Goal: Information Seeking & Learning: Learn about a topic

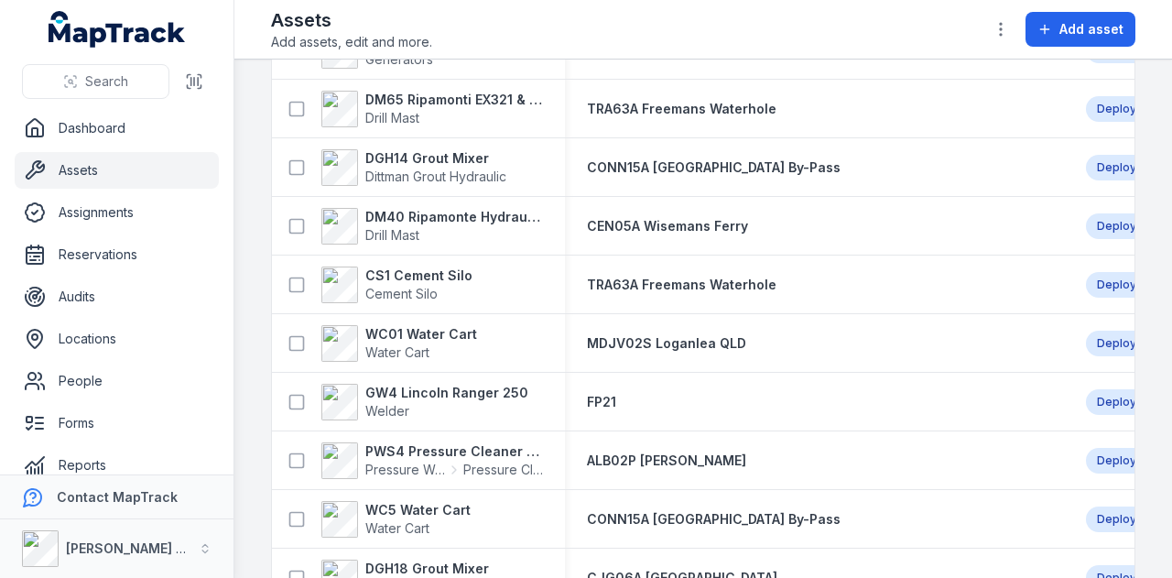
scroll to position [2562, 0]
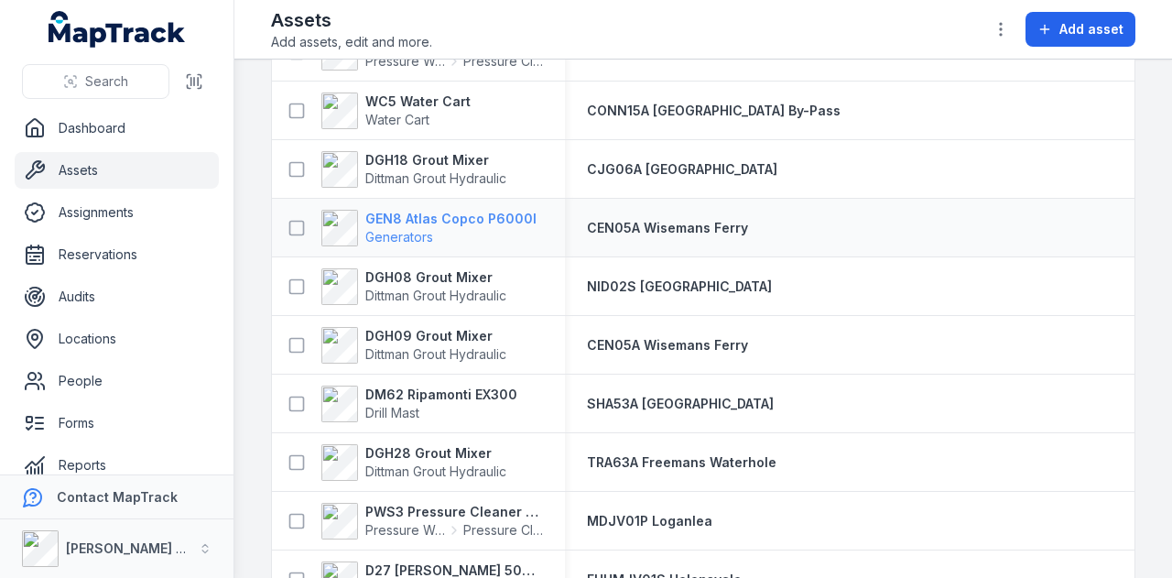
click at [434, 219] on strong "GEN8 Atlas Copco P6000I" at bounding box center [450, 219] width 171 height 18
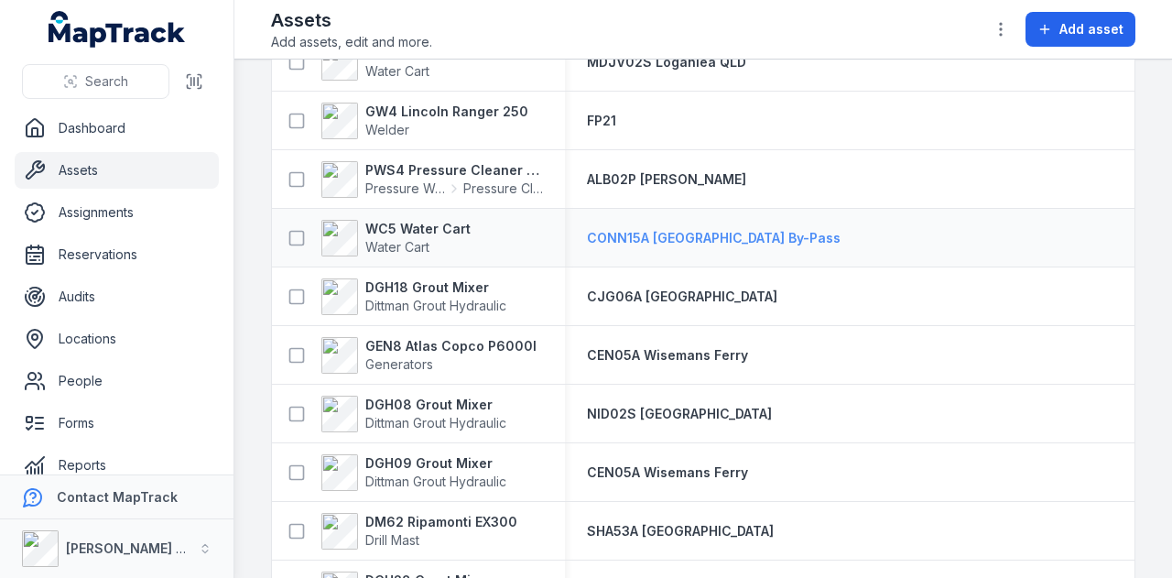
scroll to position [2472, 0]
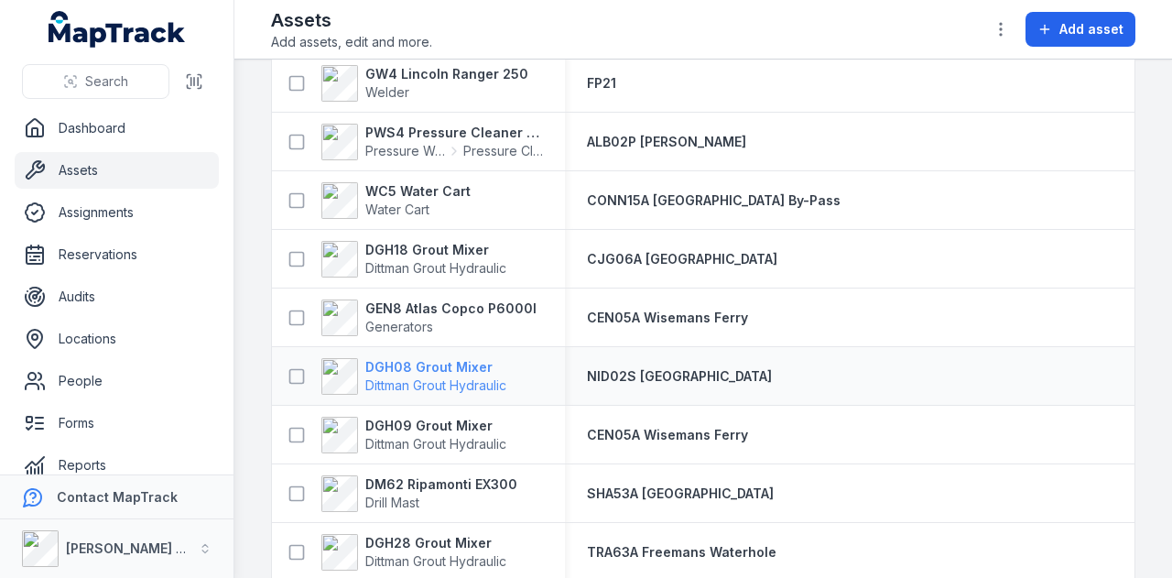
click at [468, 377] on span "Dittman Grout Hydraulic" at bounding box center [435, 385] width 141 height 16
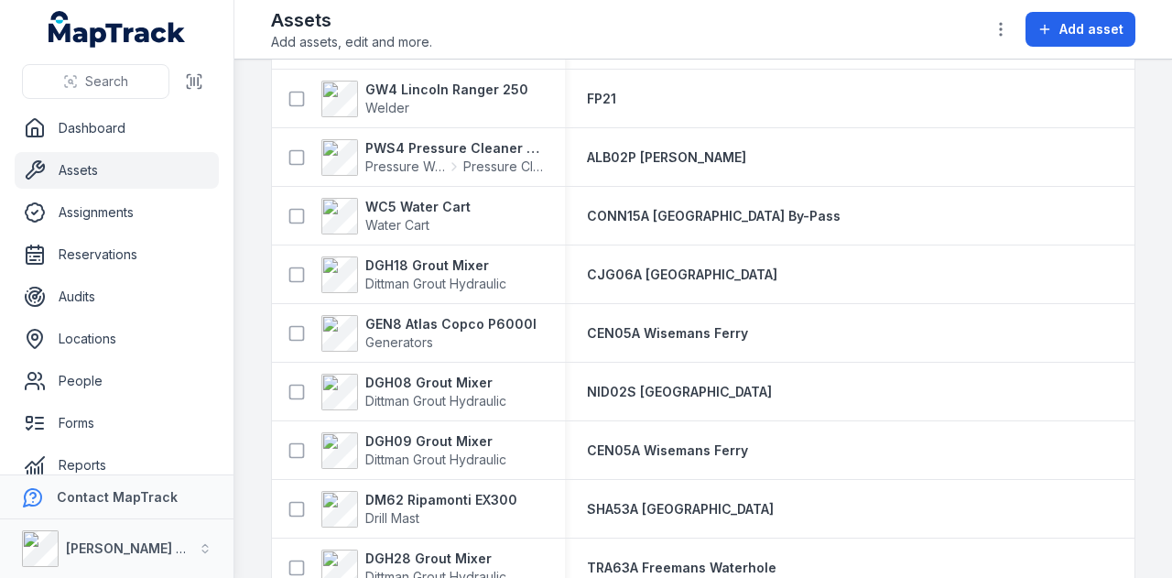
scroll to position [2472, 0]
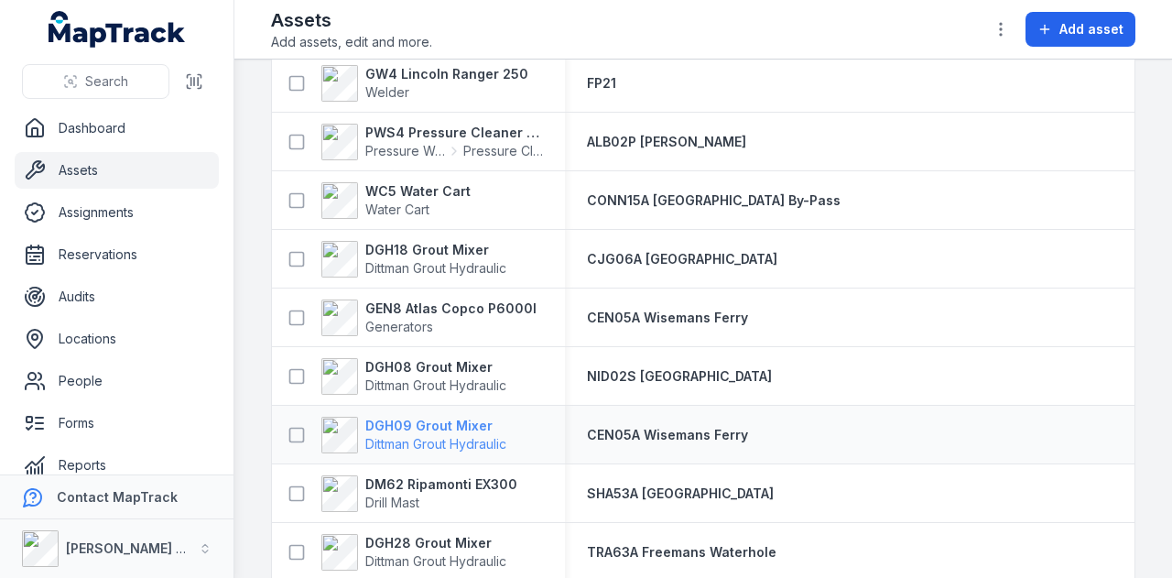
click at [466, 418] on strong "DGH09 Grout Mixer" at bounding box center [435, 426] width 141 height 18
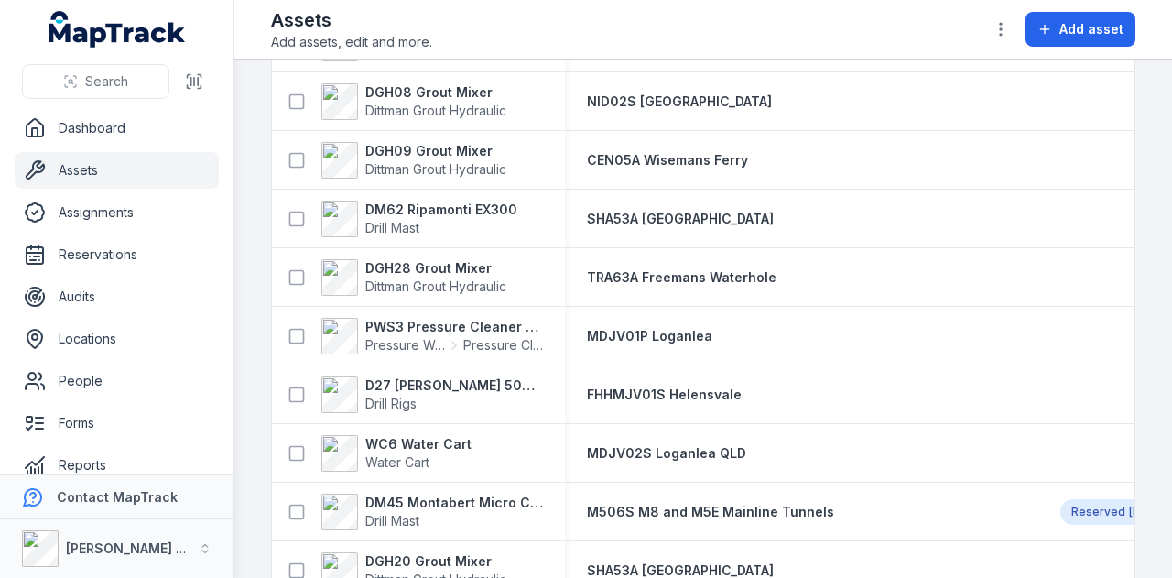
scroll to position [2655, 0]
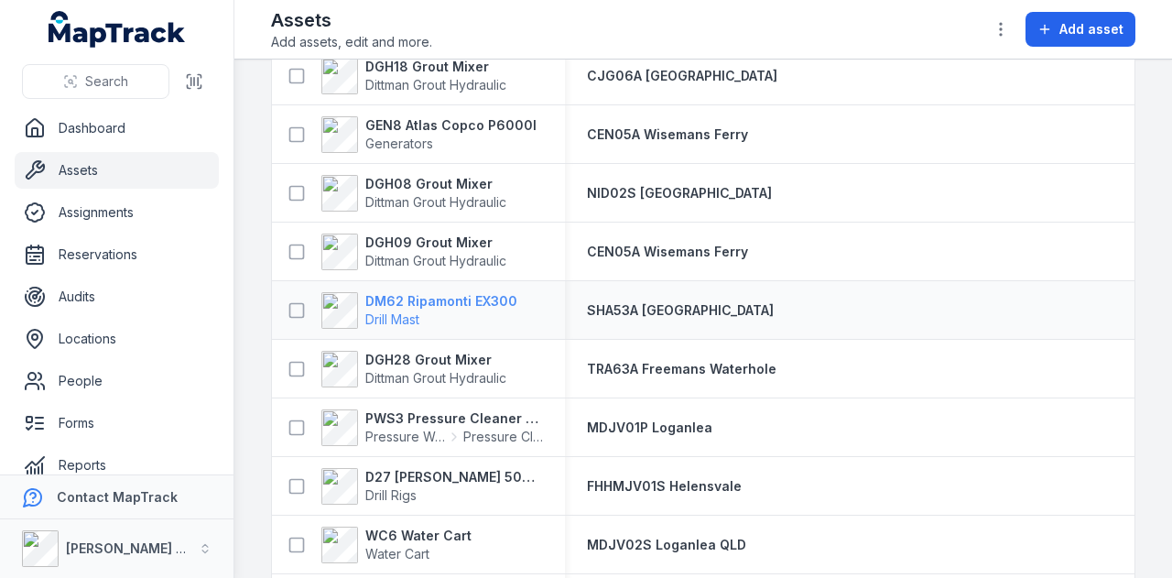
click at [449, 300] on strong "DM62 Ripamonti EX300" at bounding box center [441, 301] width 152 height 18
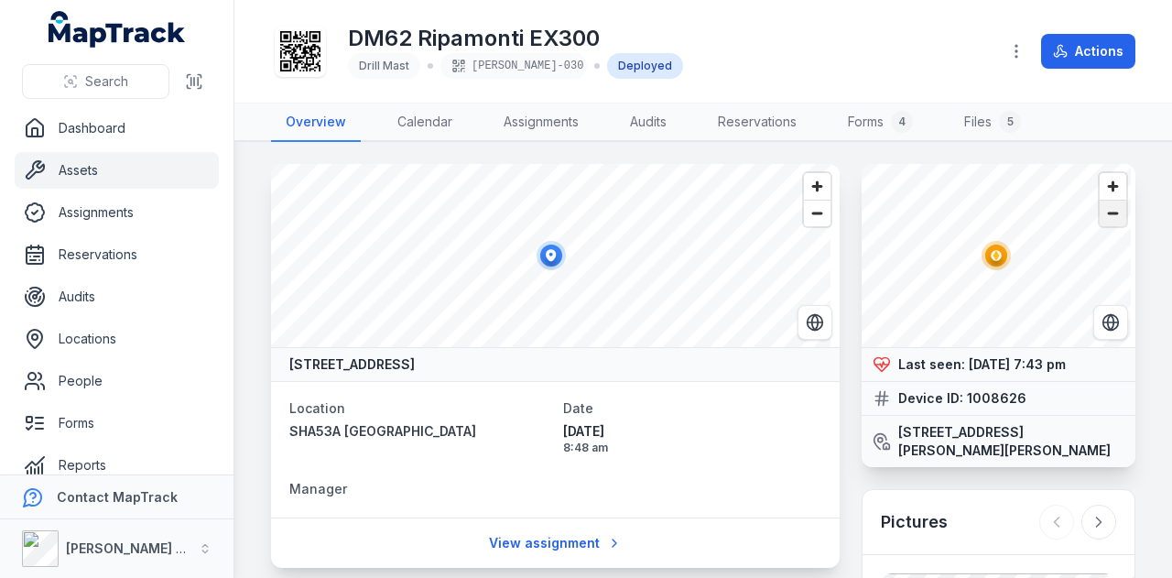
click at [1104, 220] on span "Zoom out" at bounding box center [1113, 214] width 27 height 26
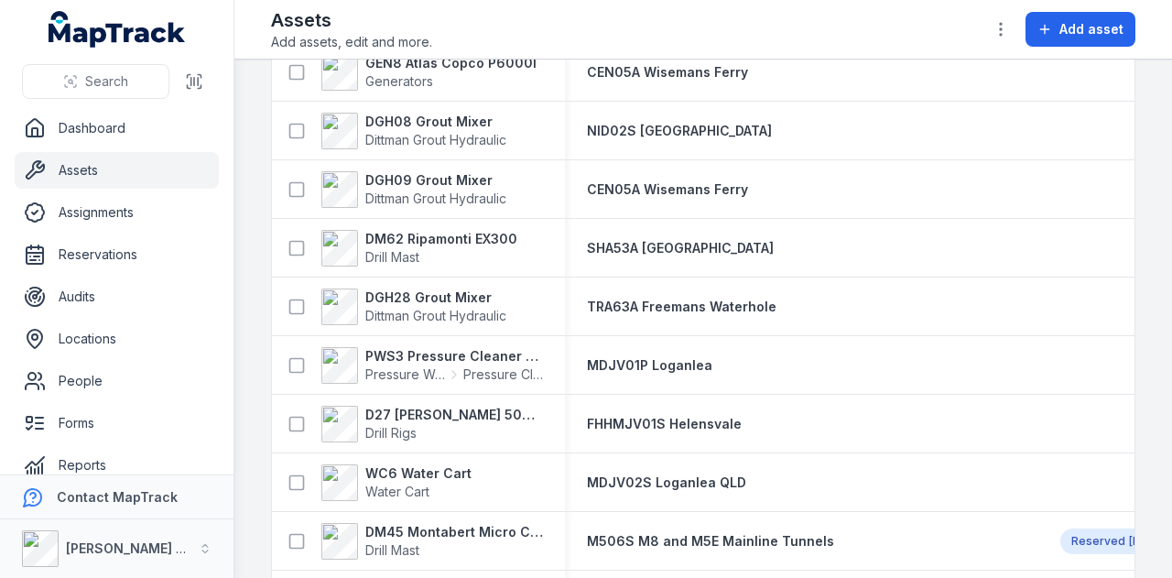
scroll to position [2747, 0]
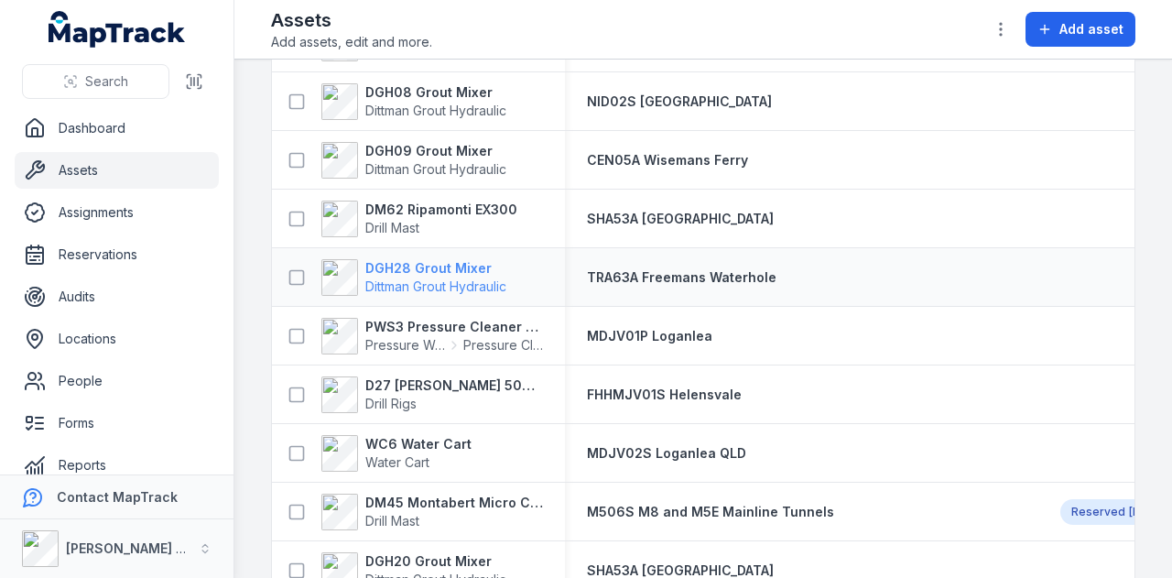
click at [431, 268] on strong "DGH28 Grout Mixer" at bounding box center [435, 268] width 141 height 18
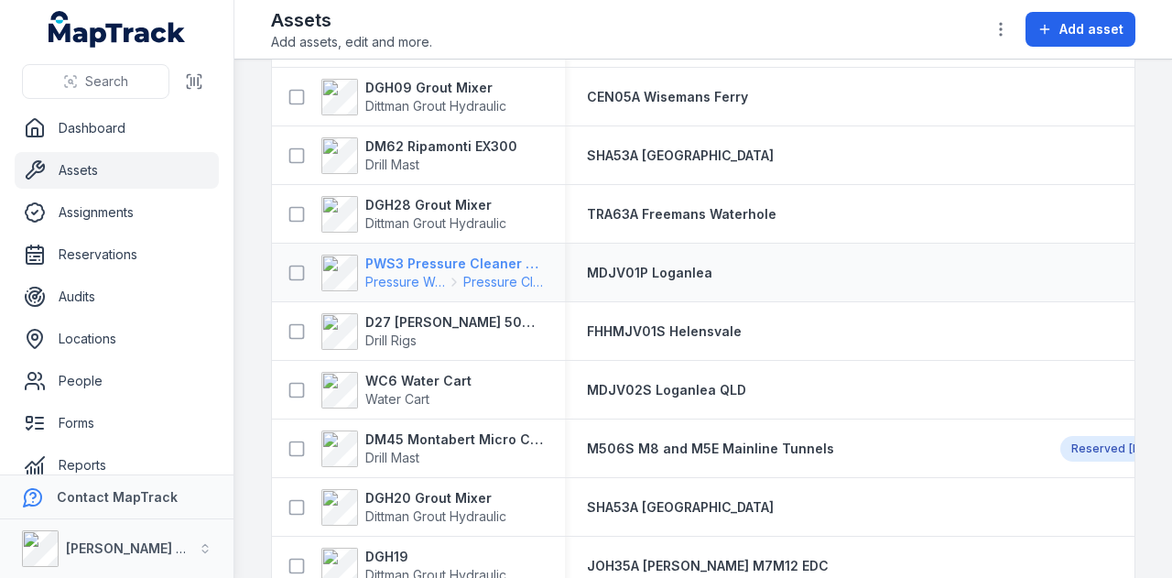
scroll to position [2839, 0]
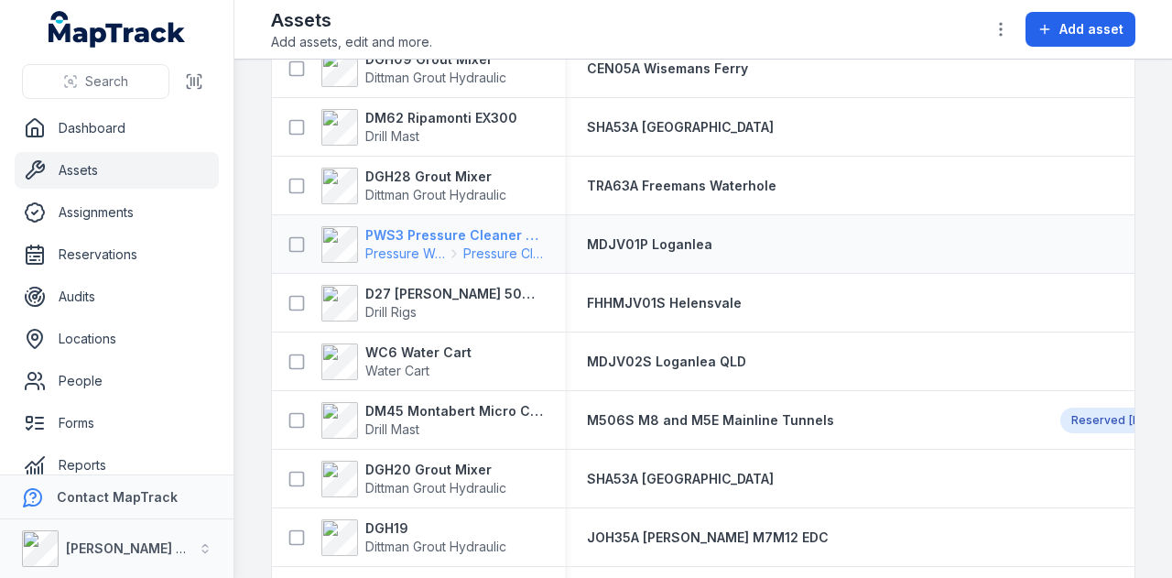
click at [482, 230] on strong "PWS3 Pressure Cleaner Skid Mounted" at bounding box center [454, 235] width 178 height 18
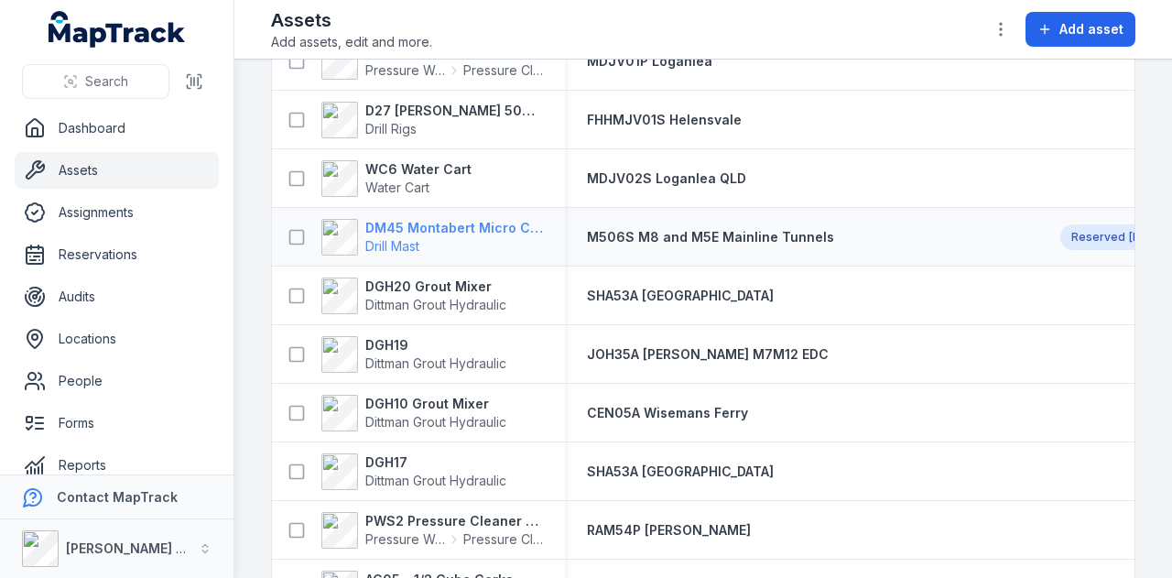
scroll to position [2930, 0]
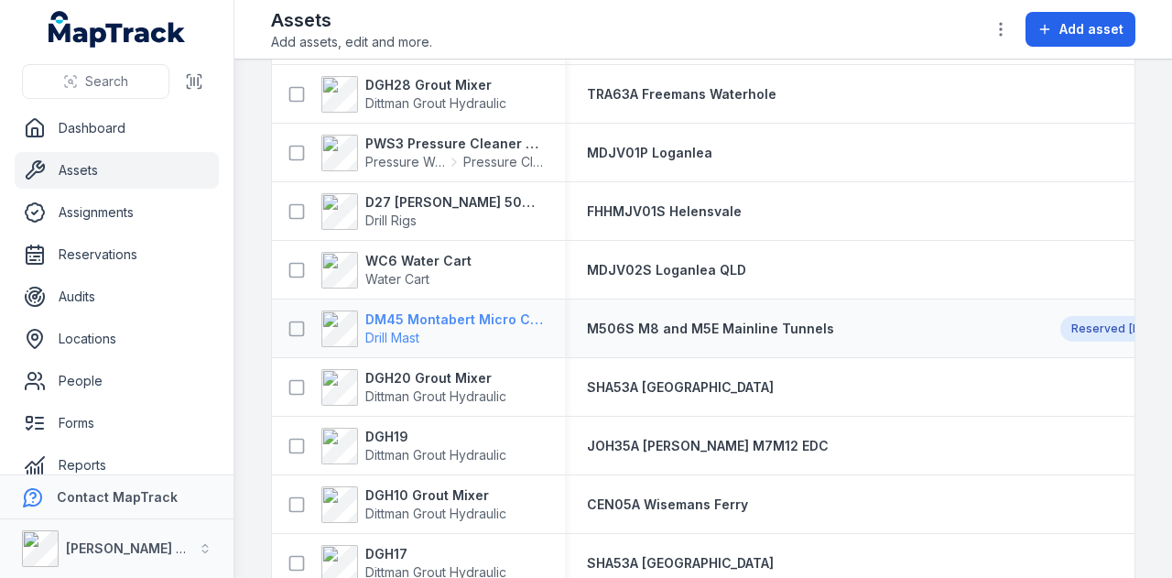
click at [427, 310] on strong "DM45 Montabert Micro CPA360" at bounding box center [454, 319] width 178 height 18
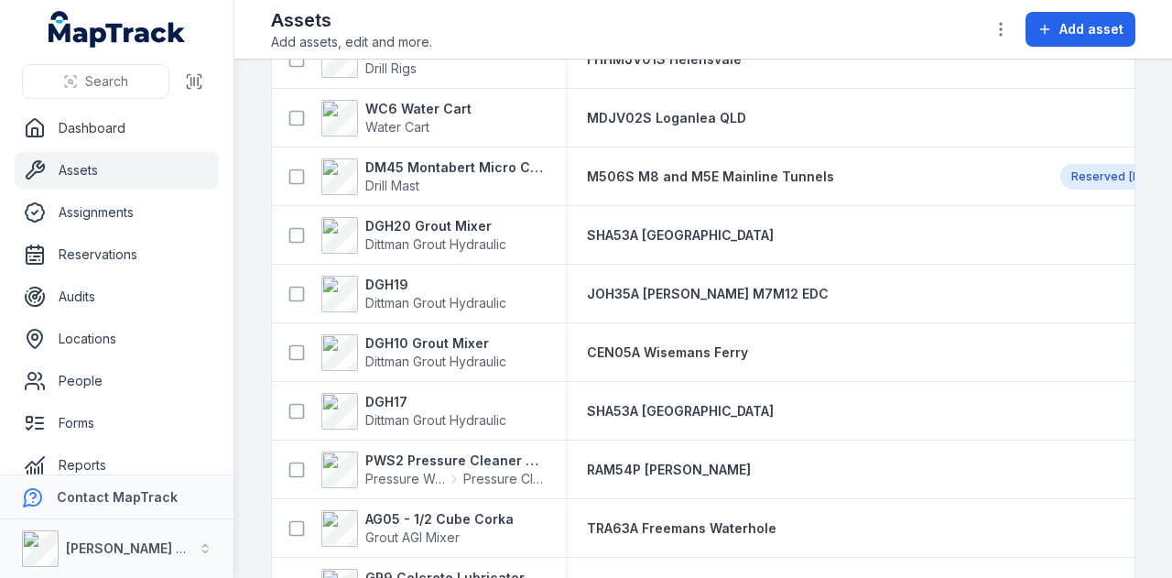
scroll to position [3113, 0]
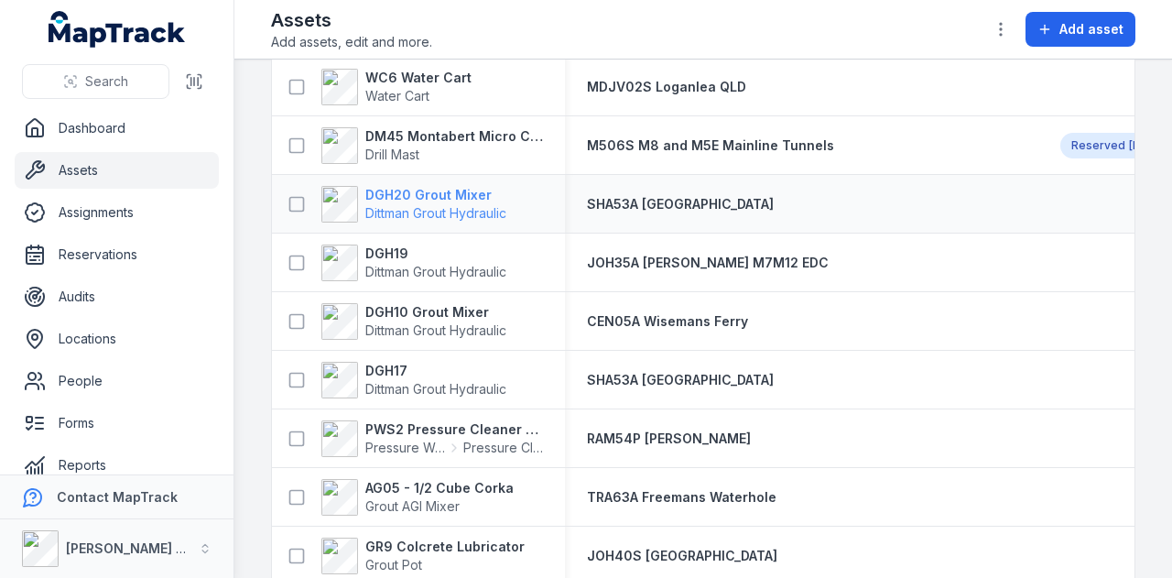
click at [458, 191] on strong "DGH20 Grout Mixer" at bounding box center [435, 195] width 141 height 18
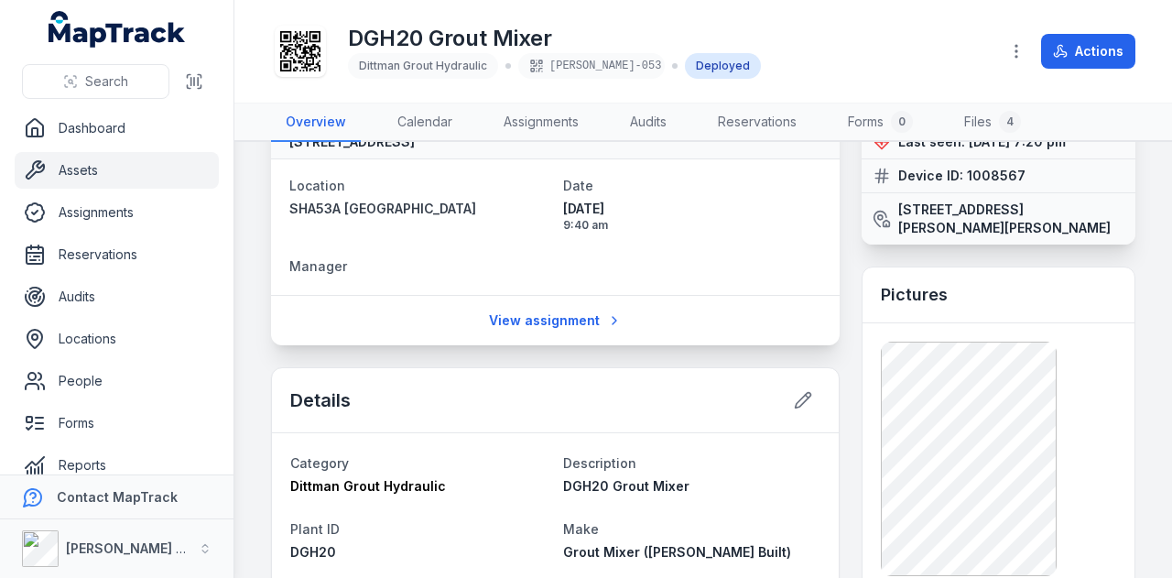
scroll to position [92, 0]
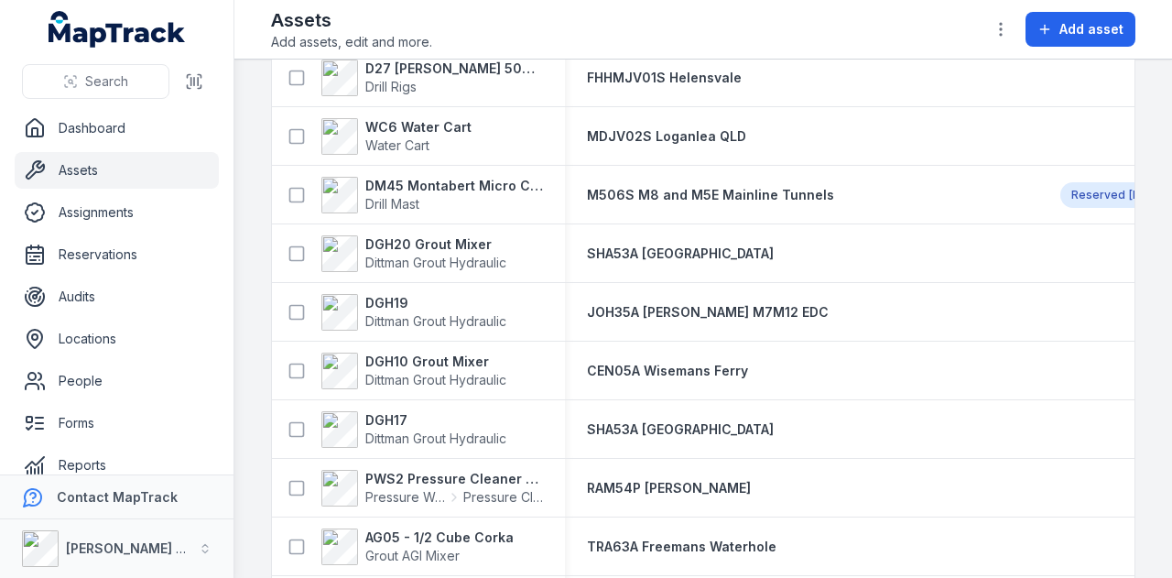
scroll to position [3113, 0]
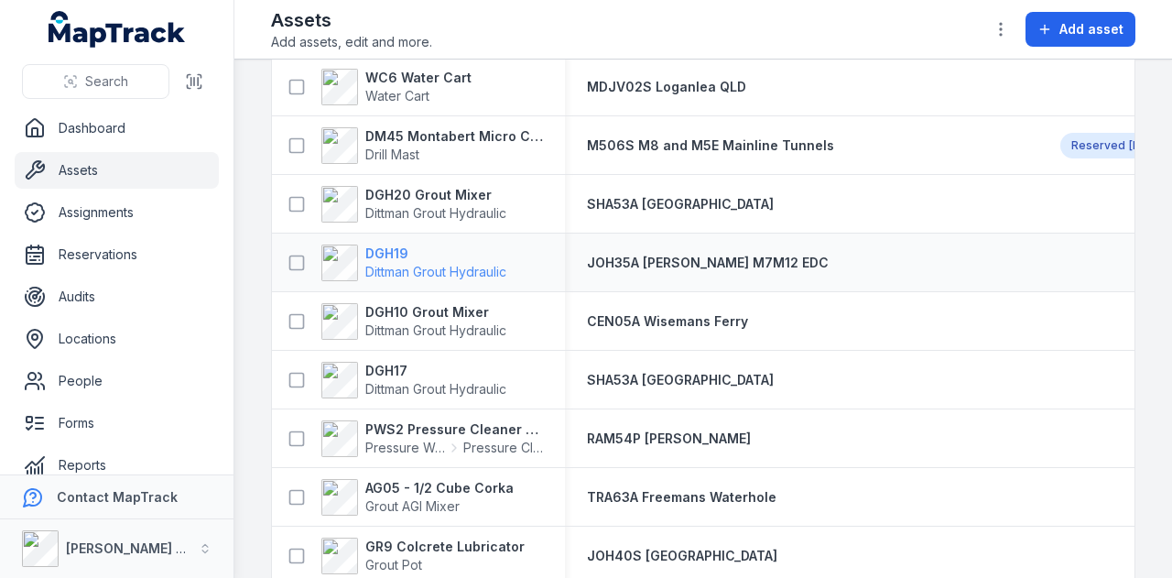
click at [395, 249] on strong "DGH19" at bounding box center [435, 253] width 141 height 18
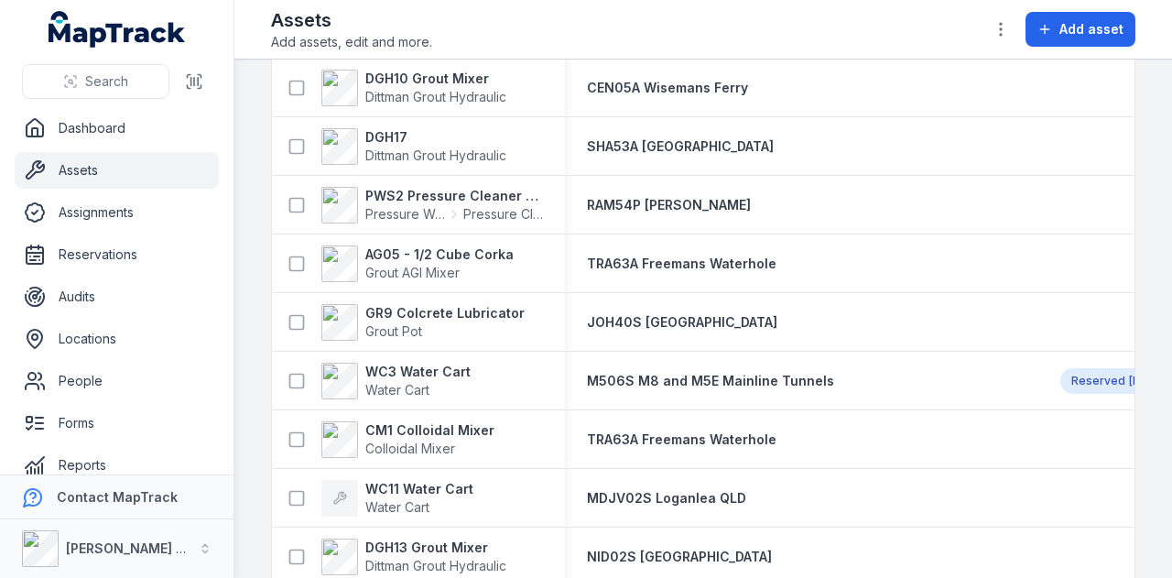
scroll to position [3388, 0]
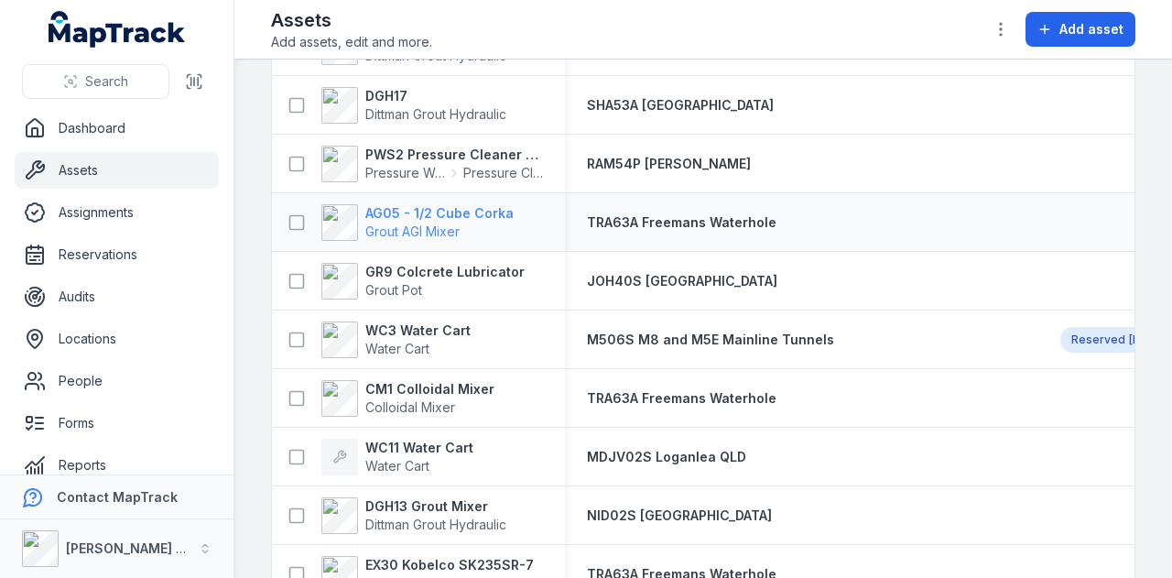
click at [462, 214] on strong "AG05 - 1/2 Cube Corka" at bounding box center [439, 213] width 148 height 18
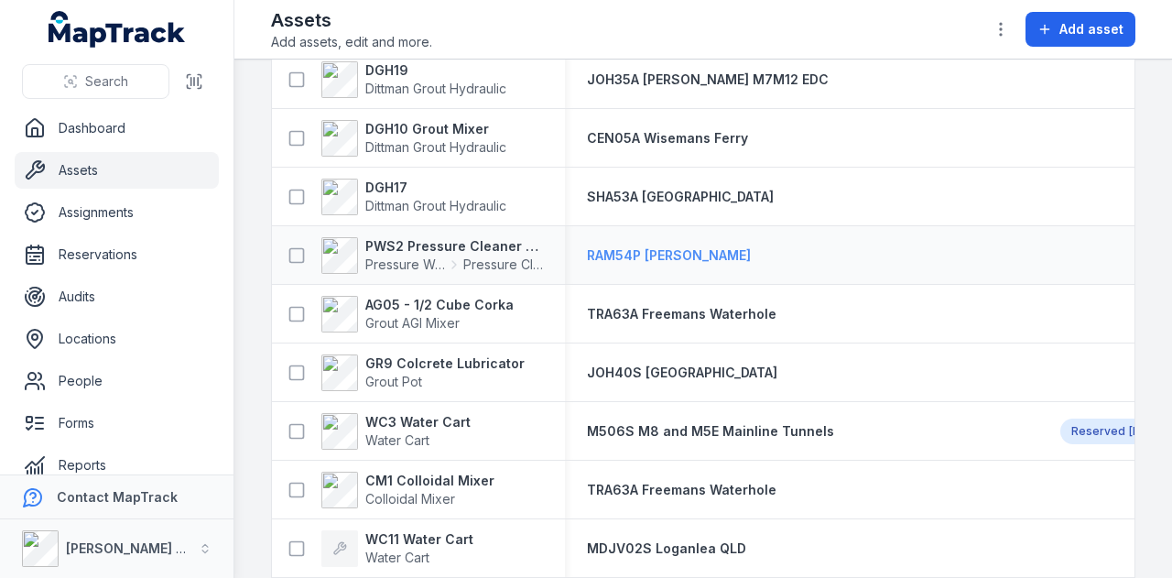
scroll to position [3388, 0]
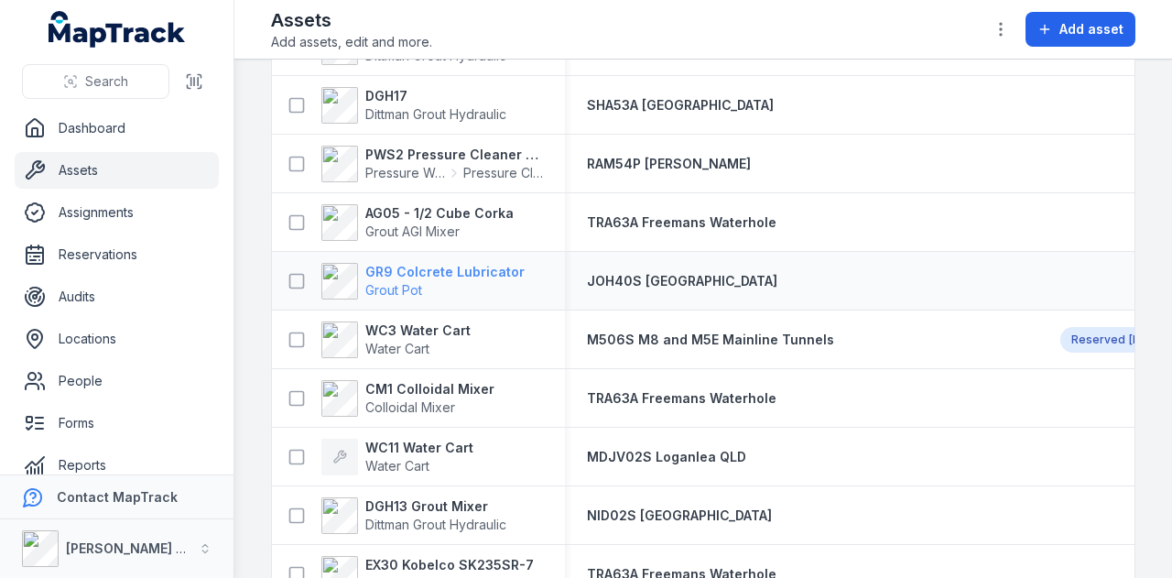
click at [437, 269] on strong "GR9 Colcrete Lubricator" at bounding box center [444, 272] width 159 height 18
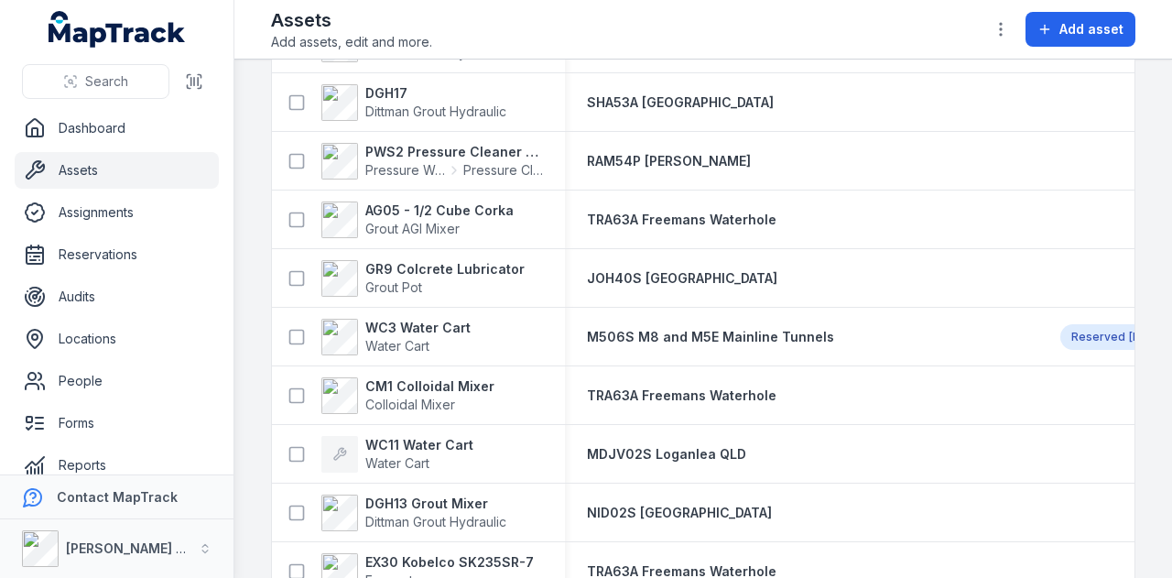
scroll to position [3480, 0]
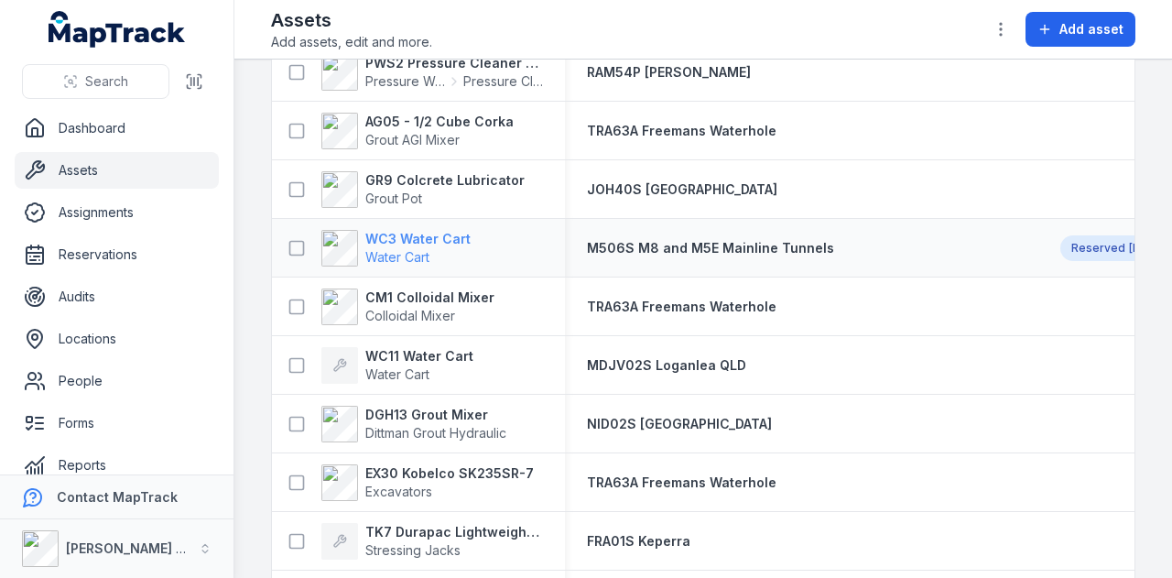
click at [429, 234] on strong "WC3 Water Cart" at bounding box center [417, 239] width 105 height 18
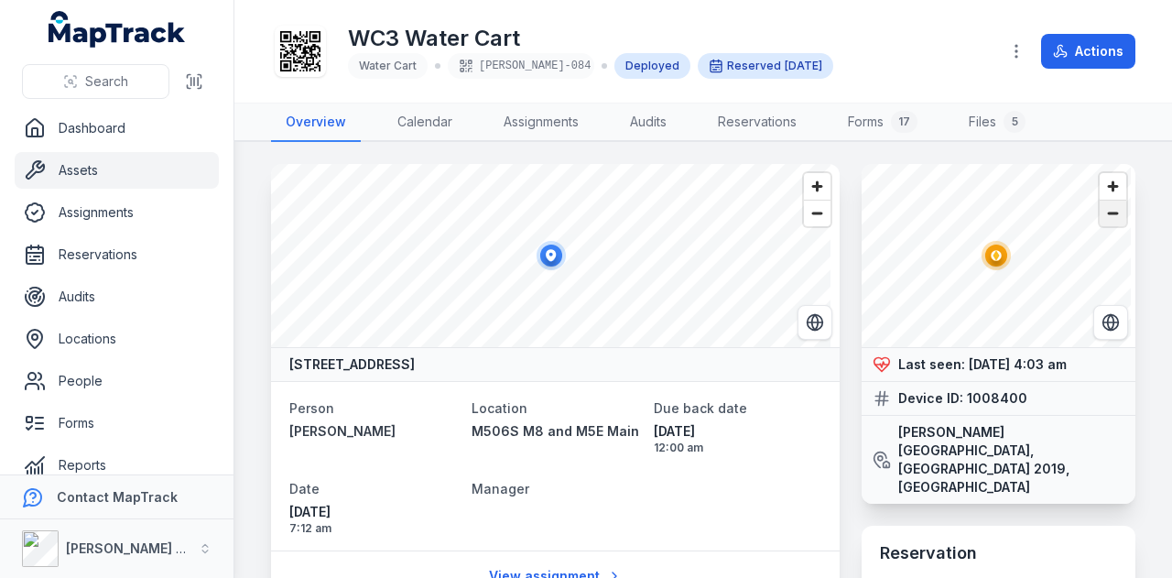
click at [1100, 217] on span "Zoom out" at bounding box center [1113, 214] width 27 height 26
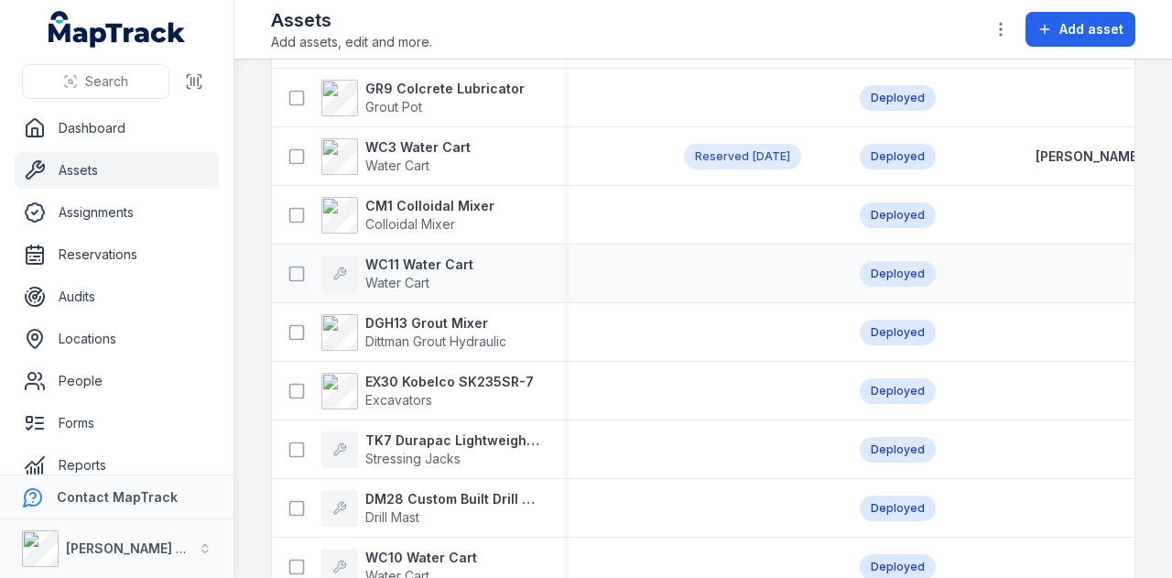
scroll to position [0, 664]
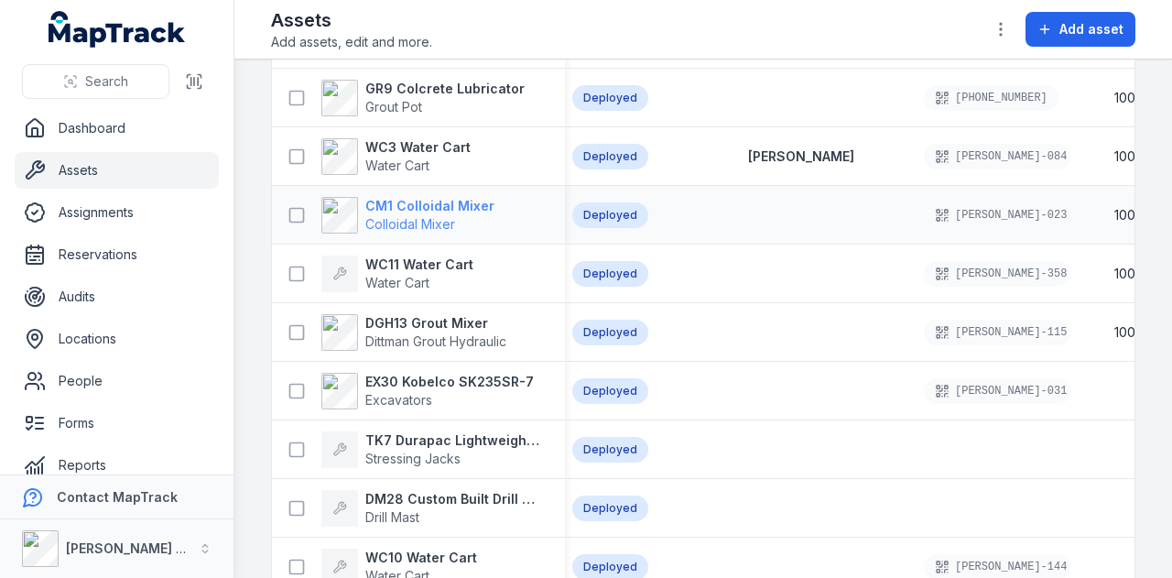
click at [445, 204] on strong "CM1 Colloidal Mixer" at bounding box center [429, 206] width 129 height 18
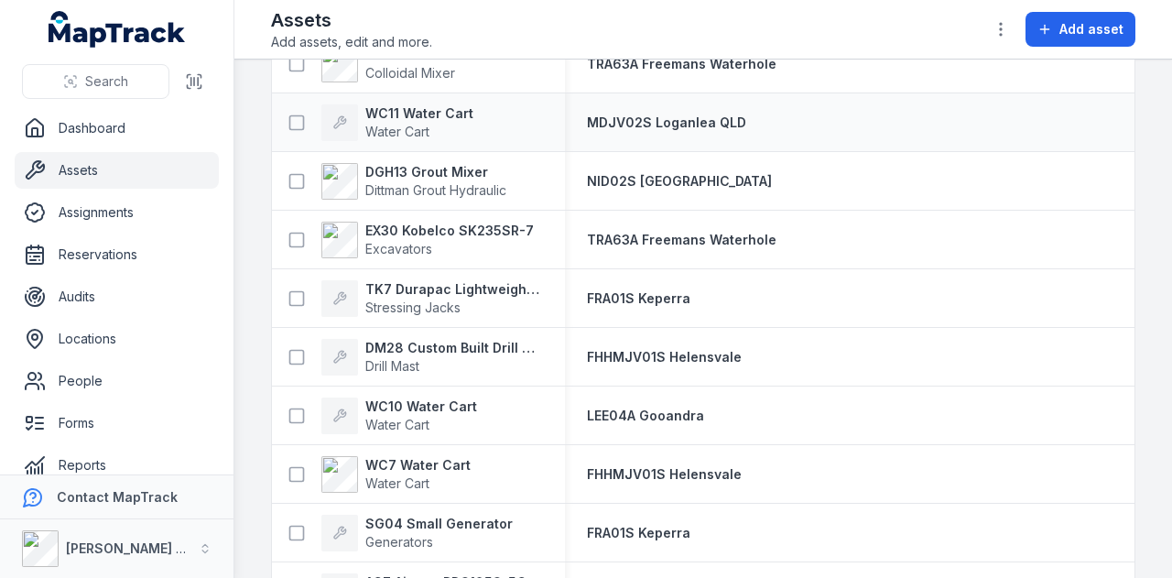
scroll to position [3631, 0]
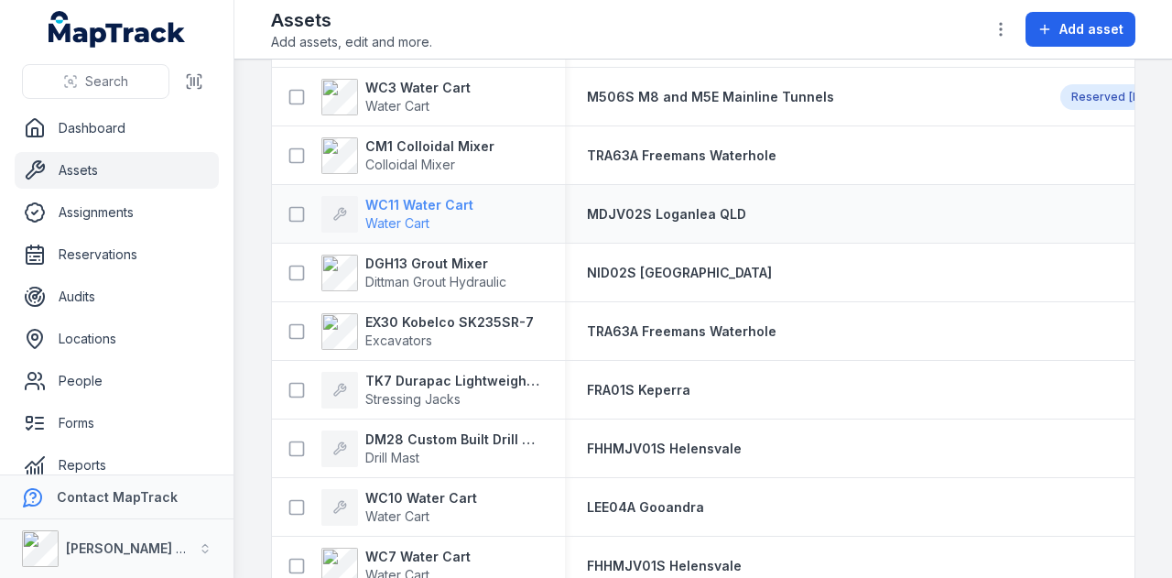
click at [437, 202] on strong "WC11 Water Cart" at bounding box center [419, 205] width 108 height 18
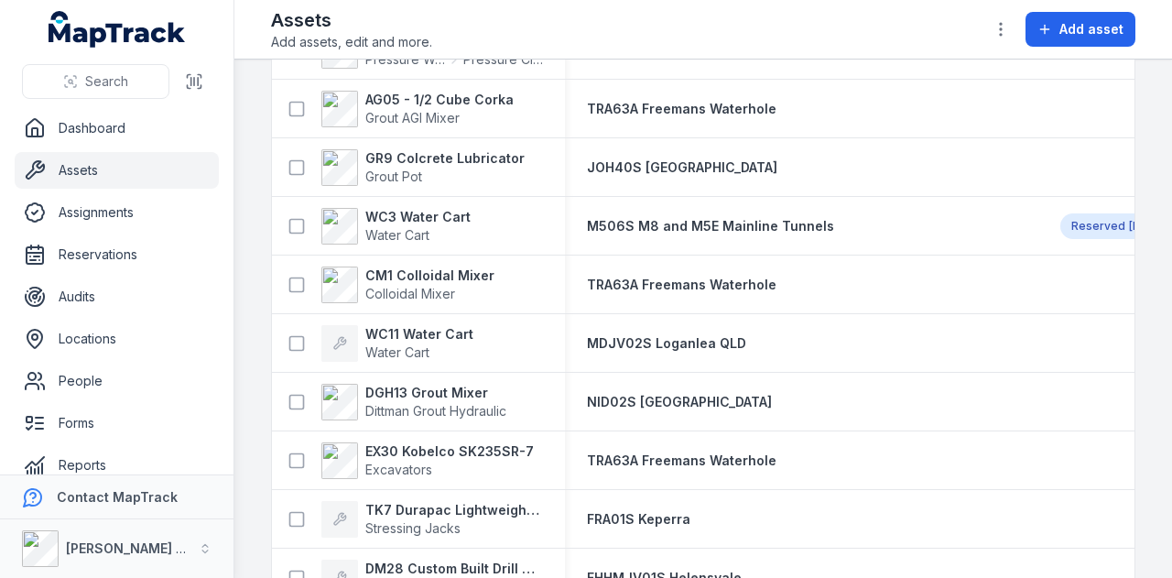
scroll to position [3573, 0]
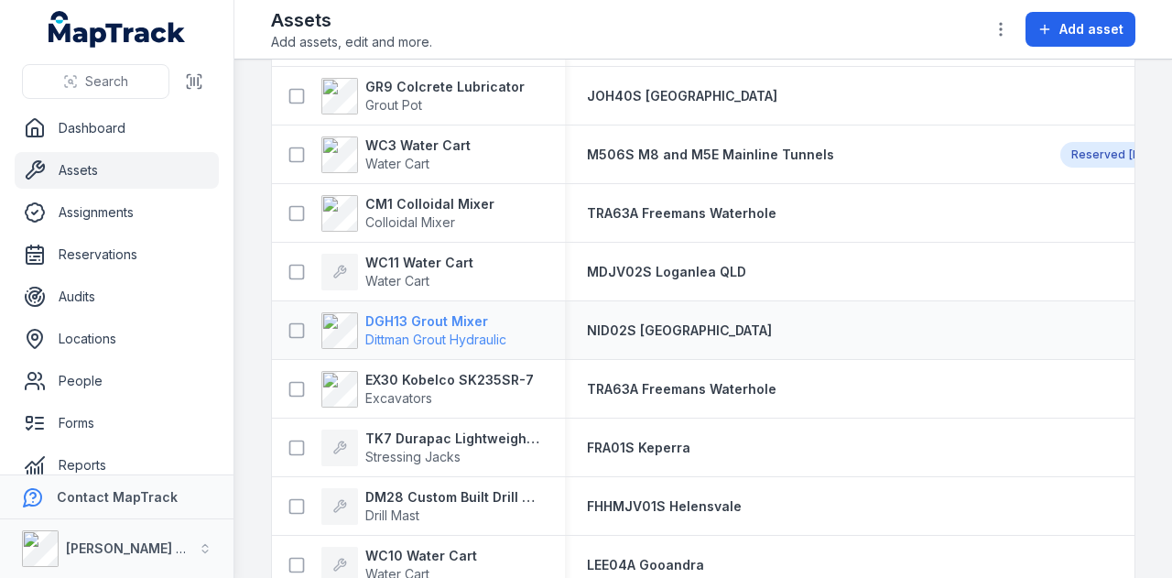
click at [407, 312] on strong "DGH13 Grout Mixer" at bounding box center [435, 321] width 141 height 18
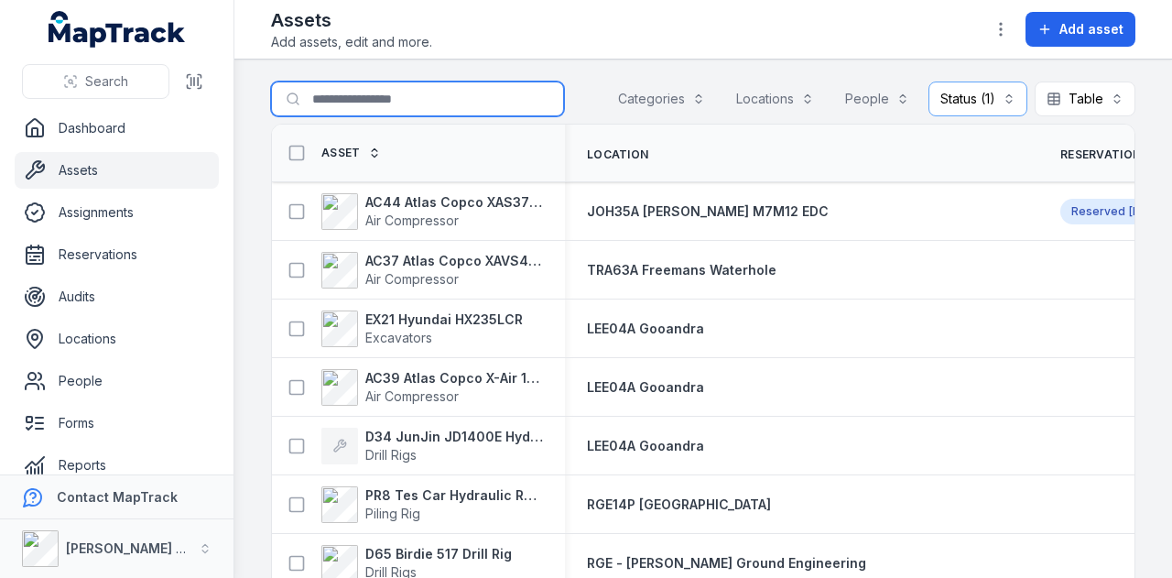
click at [434, 103] on input "Search for assets" at bounding box center [417, 98] width 293 height 35
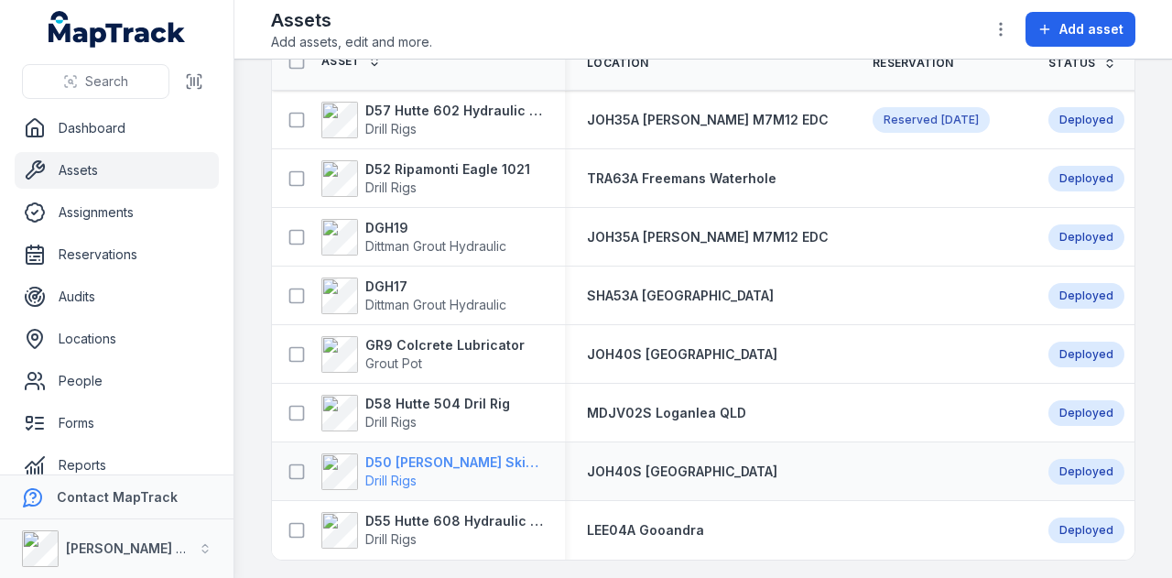
scroll to position [31, 0]
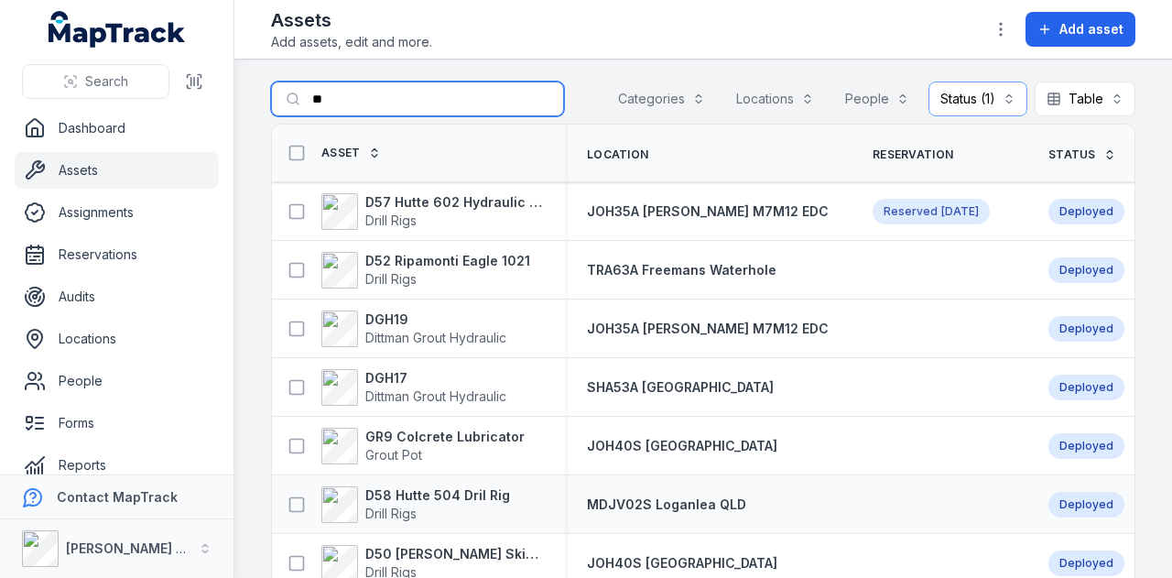
type input "*"
click at [667, 92] on button "Categories" at bounding box center [661, 98] width 111 height 35
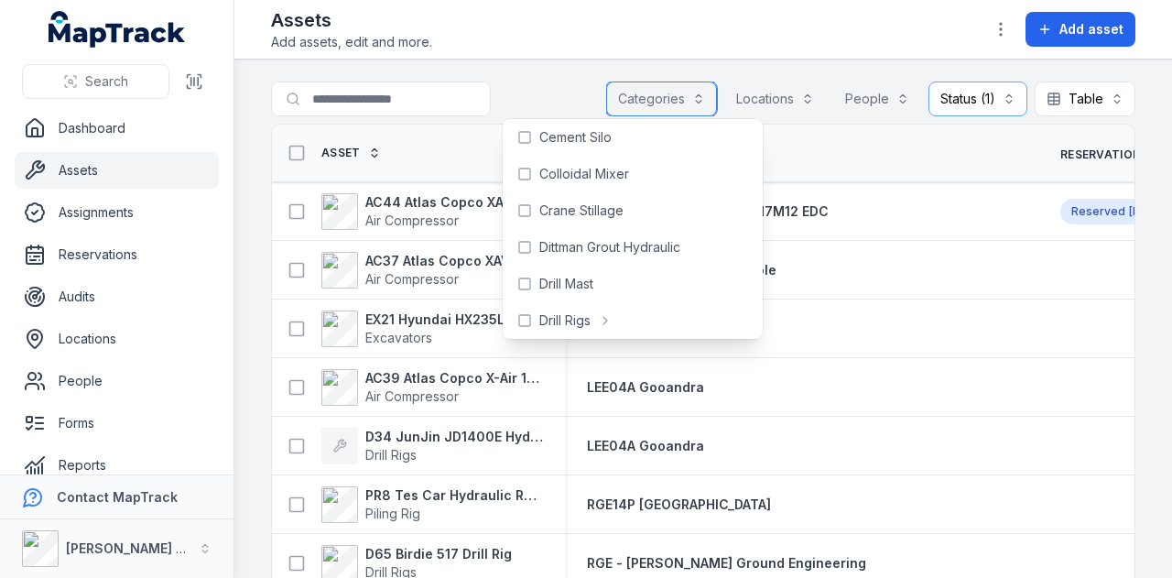
scroll to position [275, 0]
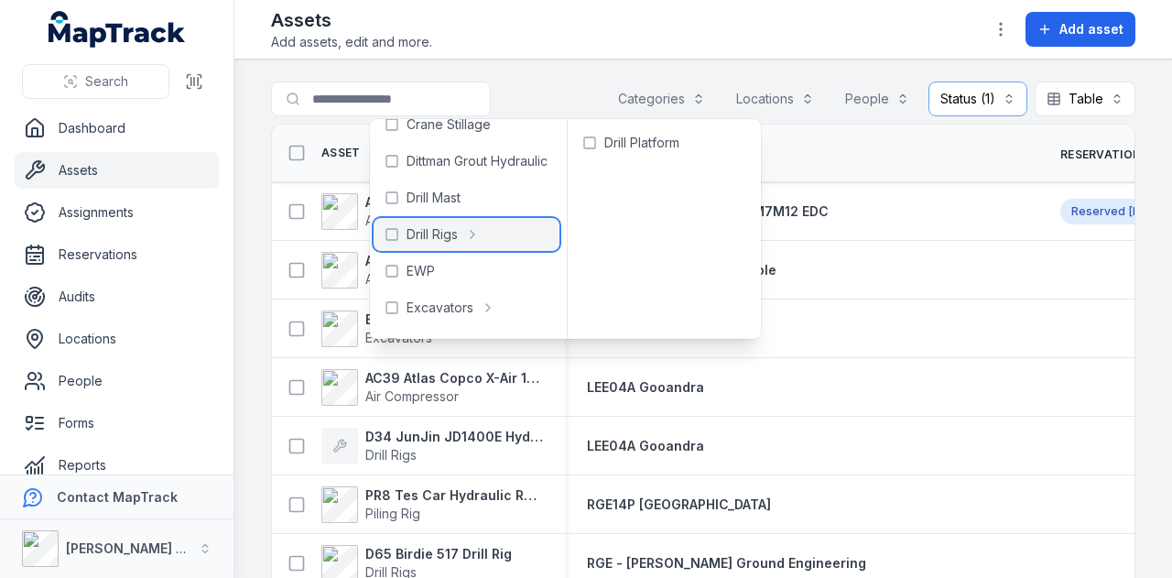
click at [486, 231] on div "Drill Rigs" at bounding box center [467, 234] width 186 height 33
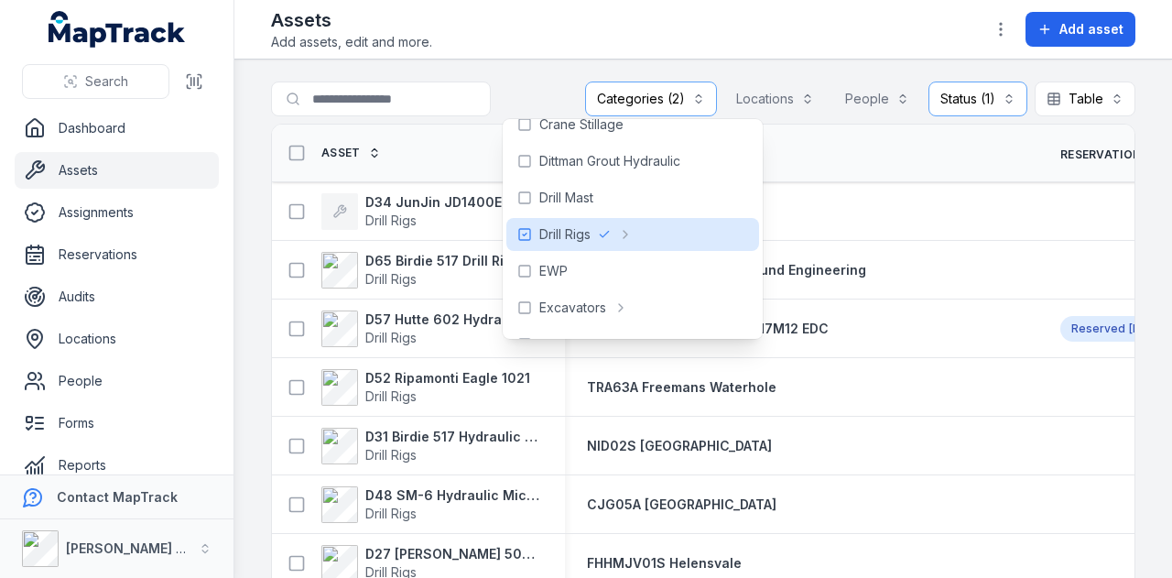
click at [554, 51] on header "Toggle Navigation Assets Add assets, edit and more. Add asset" at bounding box center [703, 30] width 938 height 60
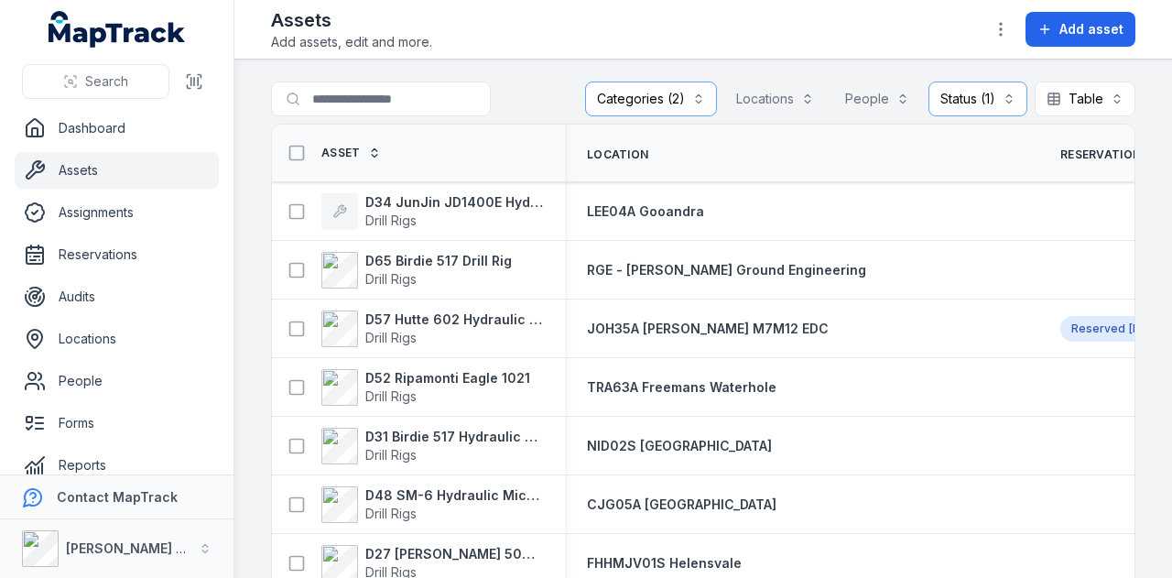
click at [331, 147] on span "Asset" at bounding box center [340, 153] width 39 height 15
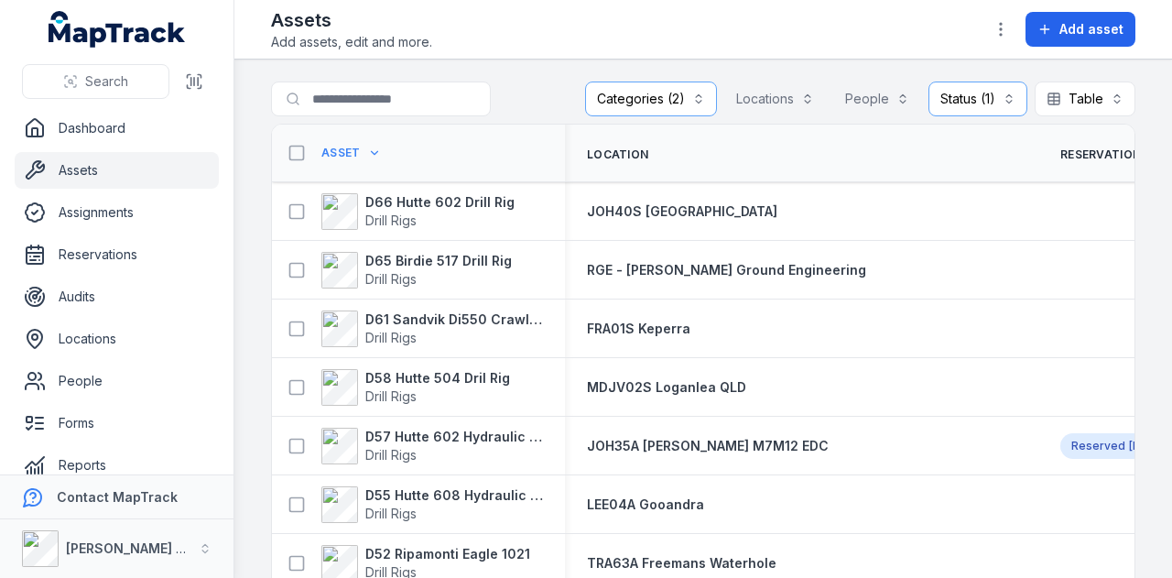
click at [678, 98] on button "Categories (2)" at bounding box center [651, 98] width 132 height 35
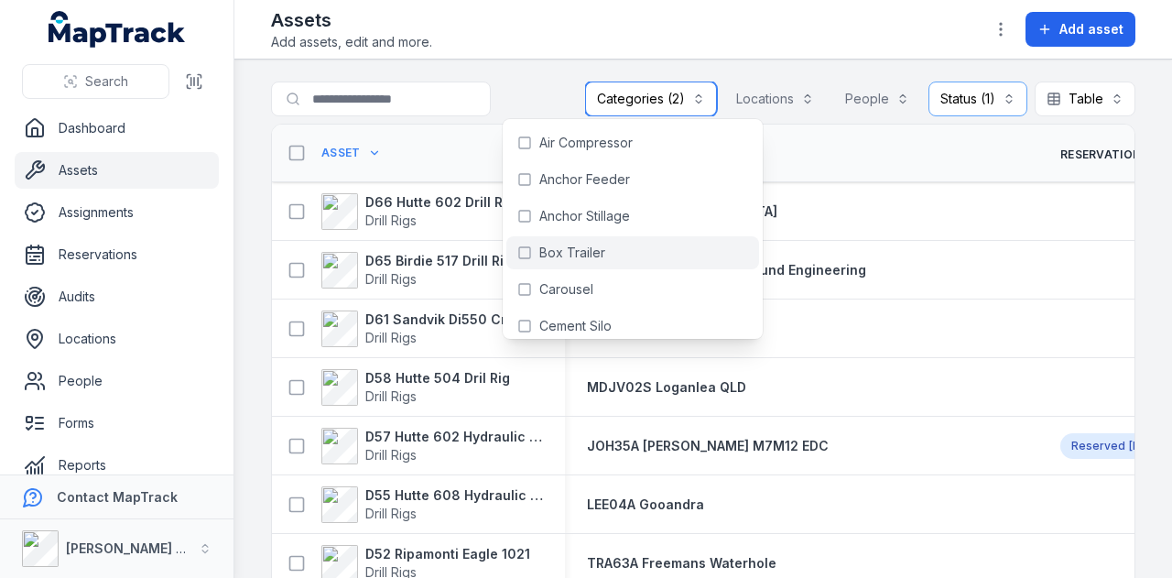
scroll to position [275, 0]
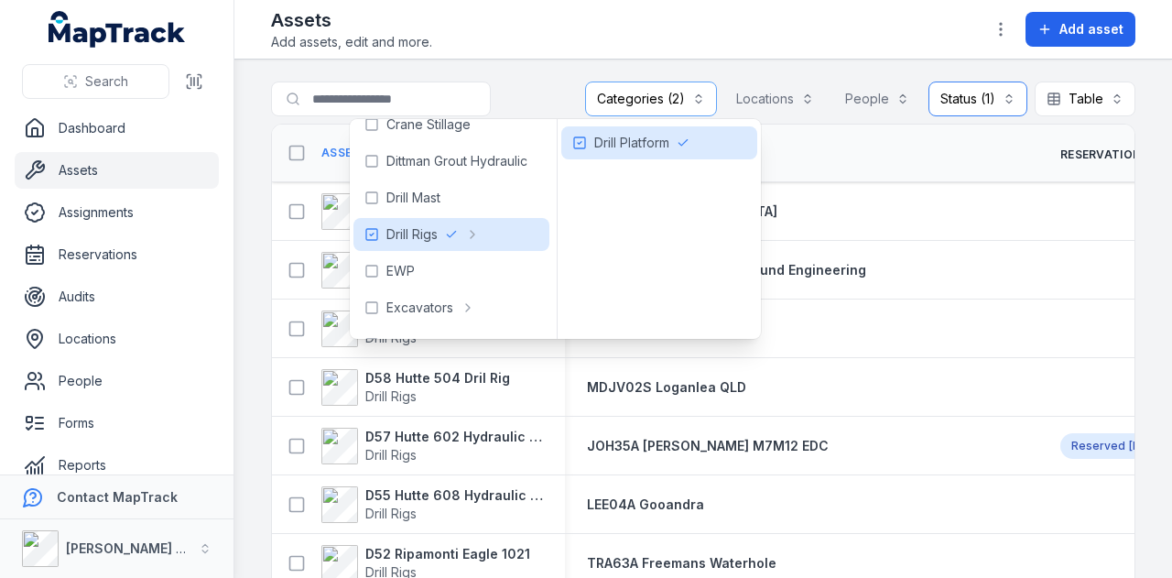
click at [960, 88] on button "Status (1) ********" at bounding box center [977, 98] width 99 height 35
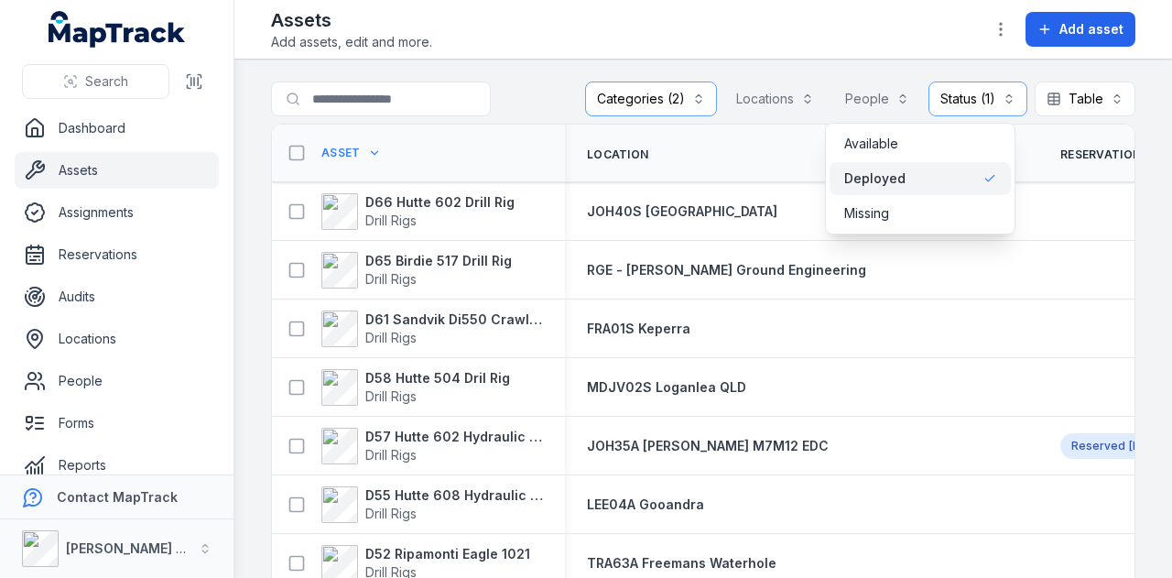
click at [858, 182] on span "Deployed" at bounding box center [874, 178] width 61 height 18
click at [786, 65] on main "**********" at bounding box center [703, 319] width 938 height 518
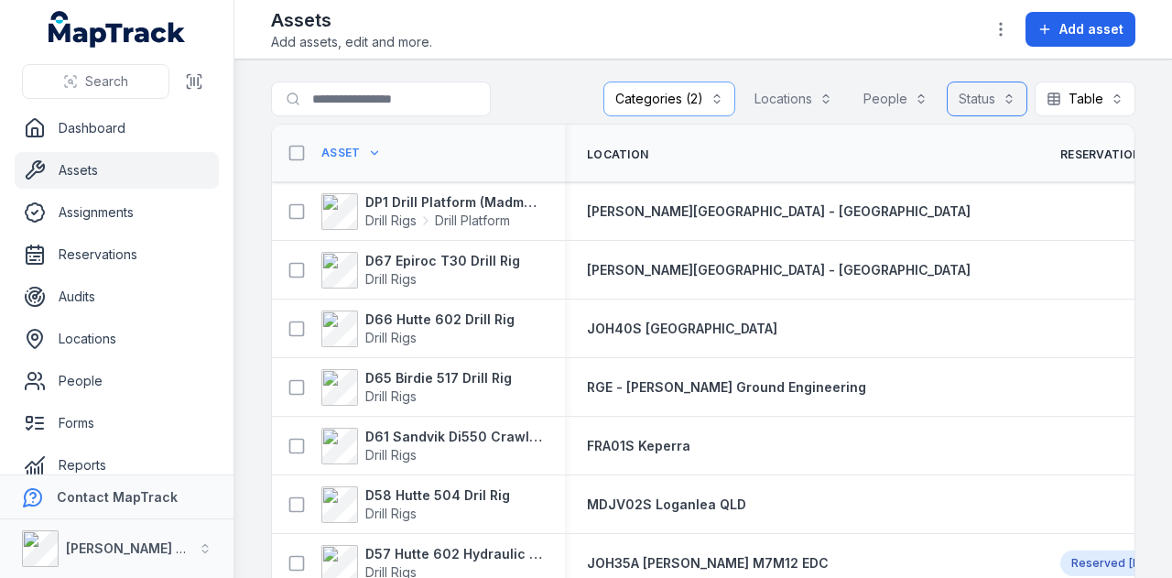
click at [723, 96] on button "Categories (2)" at bounding box center [669, 98] width 132 height 35
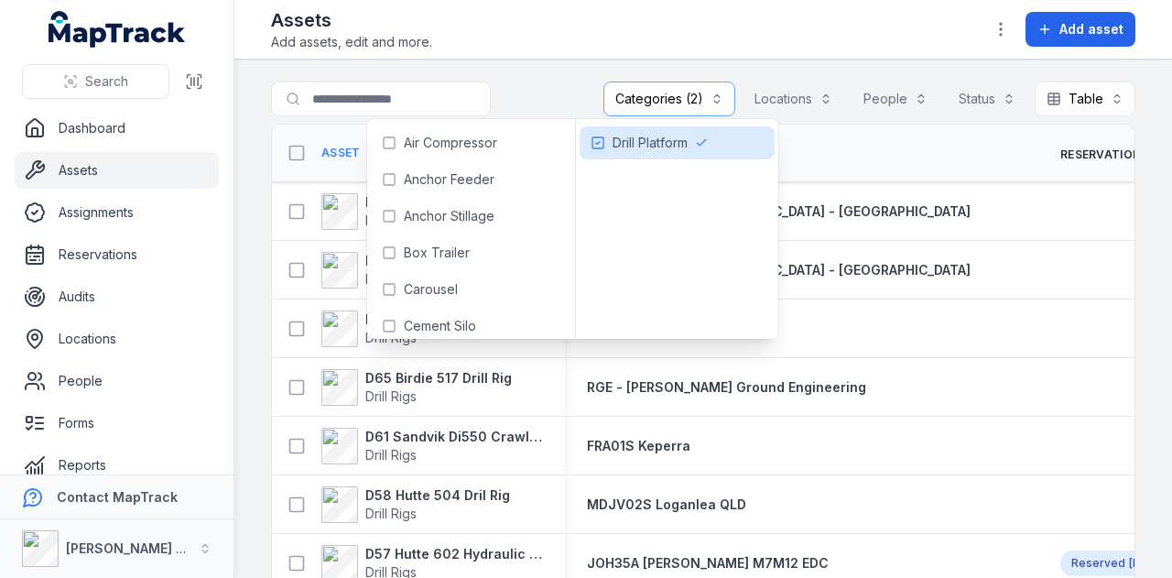
click at [570, 72] on main "**********" at bounding box center [703, 319] width 938 height 518
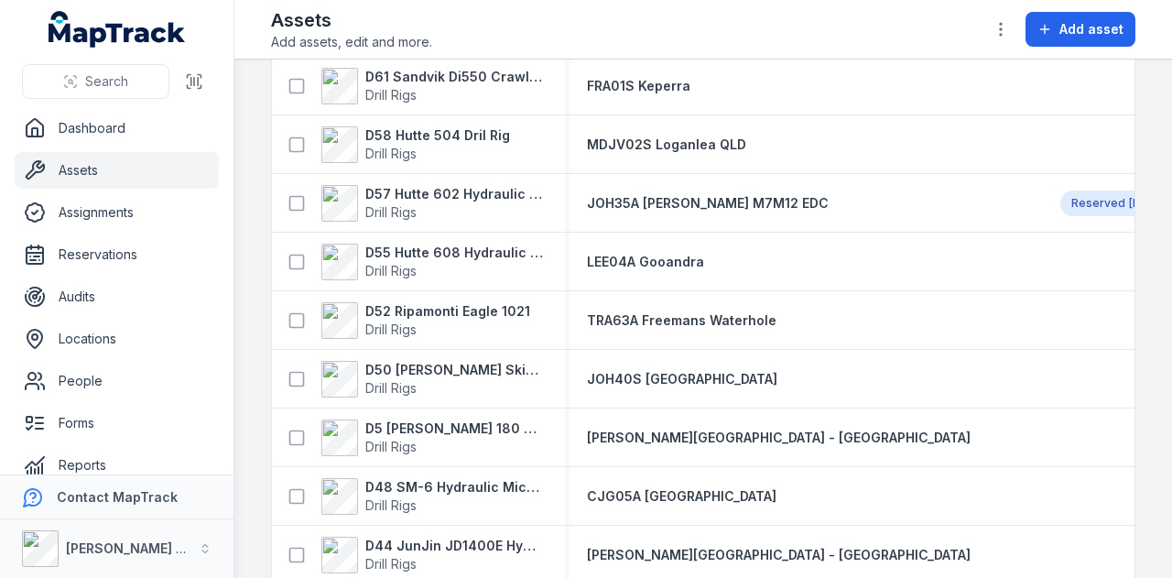
scroll to position [458, 0]
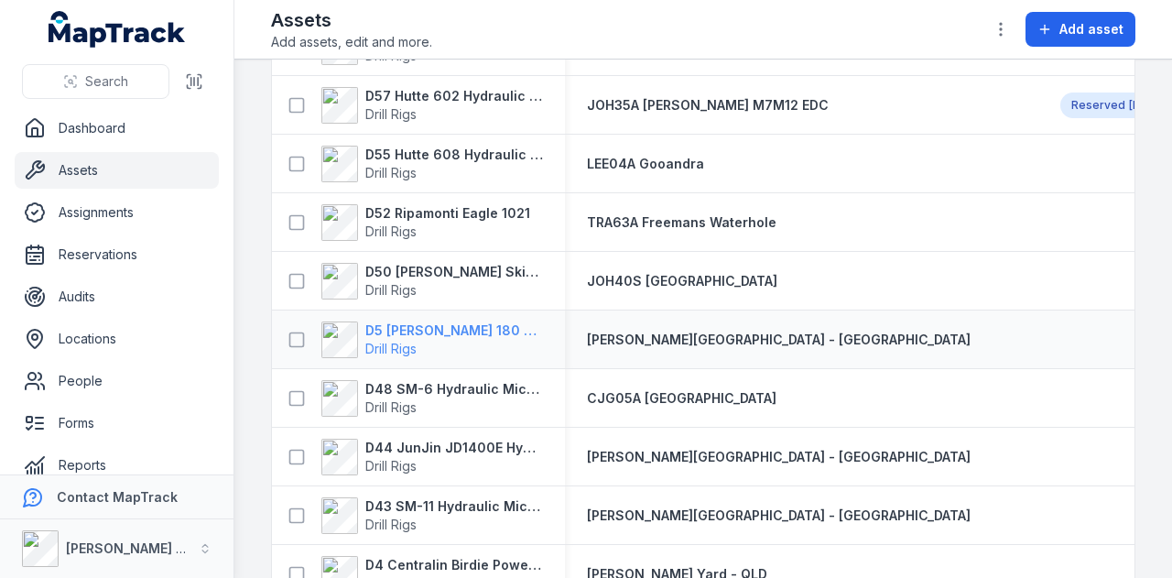
click at [467, 331] on strong "D5 [PERSON_NAME] 180 Hydraulic Drill Rig" at bounding box center [454, 330] width 178 height 18
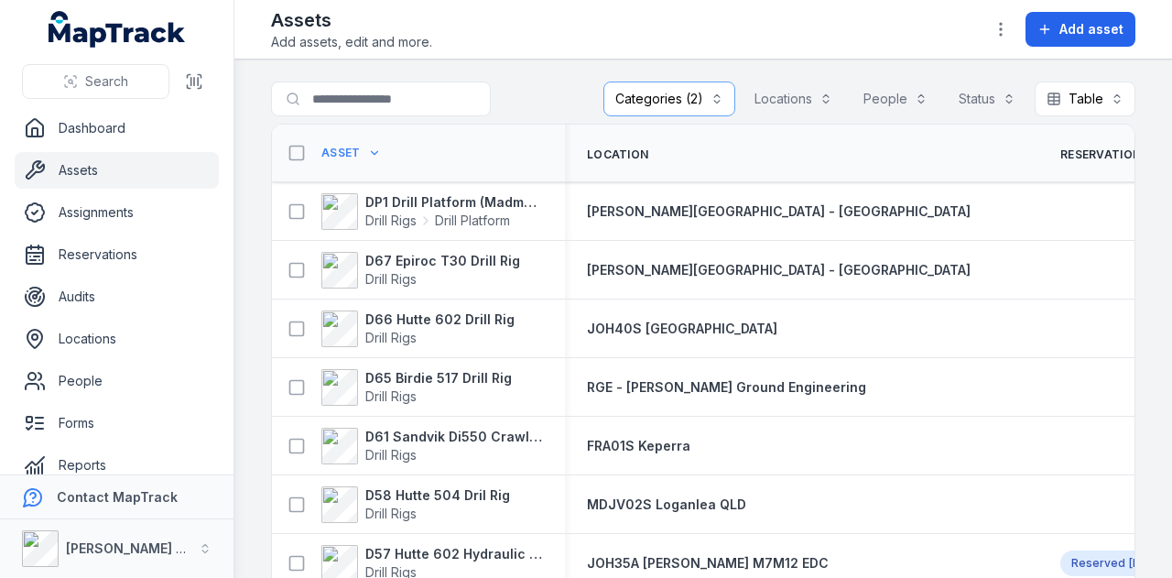
click at [672, 105] on button "Categories (2)" at bounding box center [669, 98] width 132 height 35
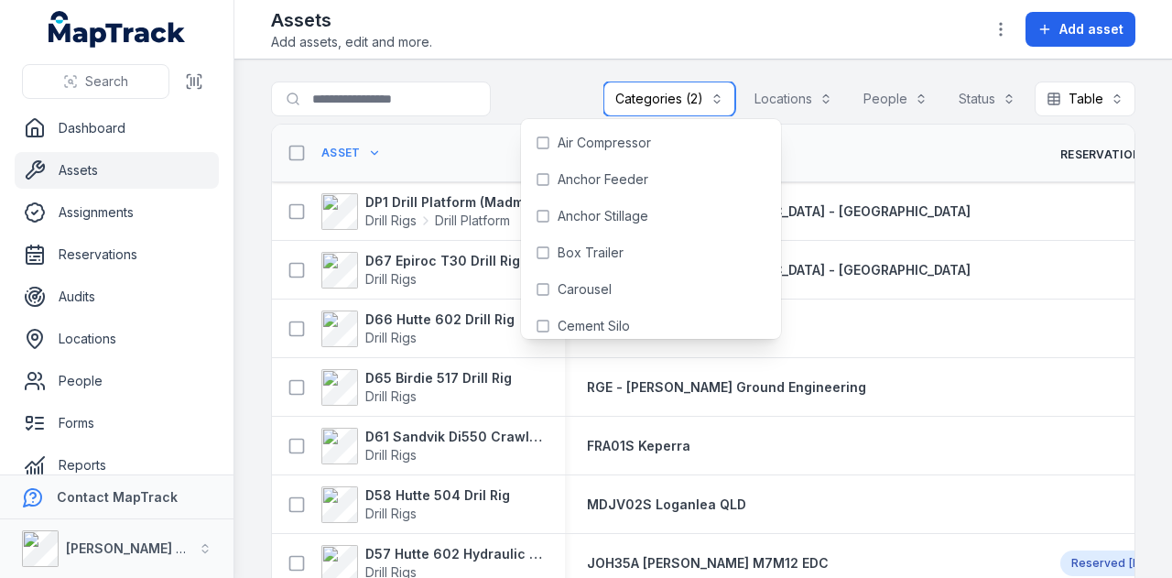
click at [681, 96] on button "Categories (2)" at bounding box center [669, 98] width 132 height 35
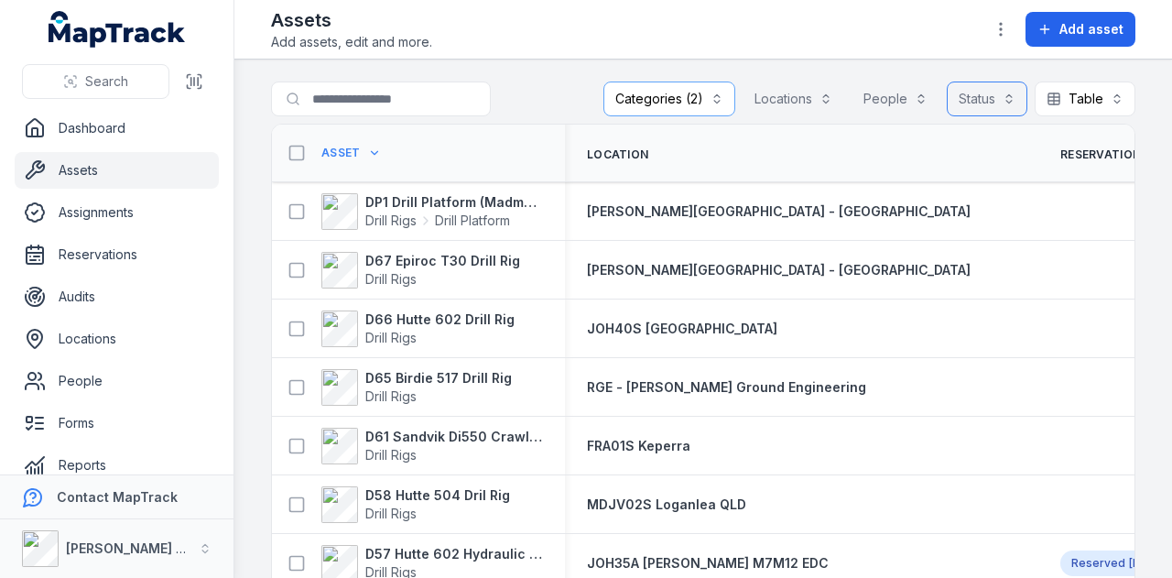
click at [972, 83] on button "Status" at bounding box center [987, 98] width 81 height 35
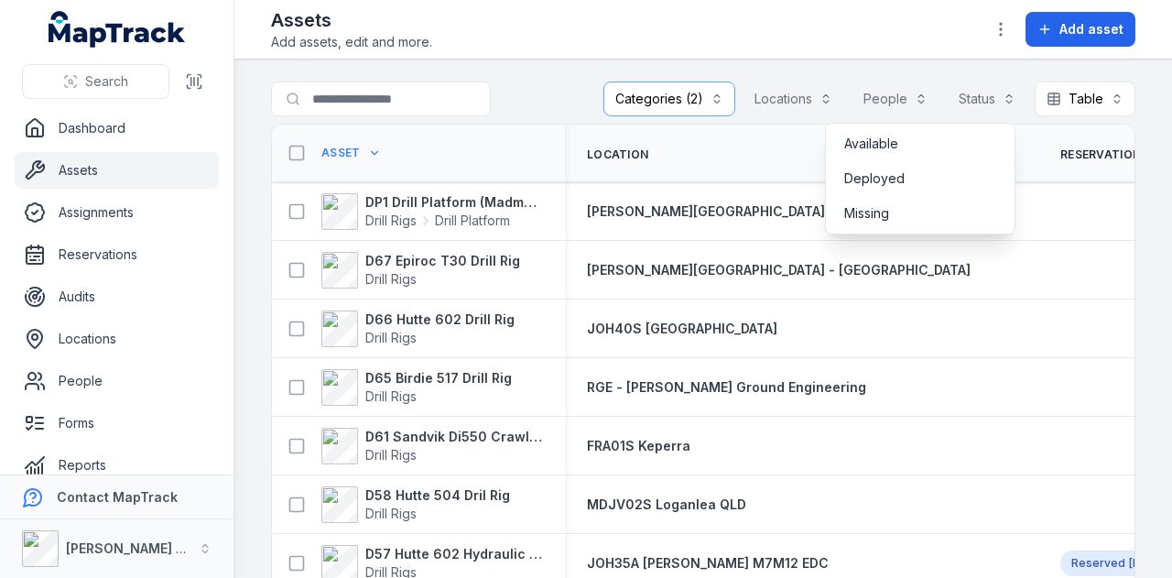
click at [639, 85] on div "**********" at bounding box center [869, 98] width 532 height 35
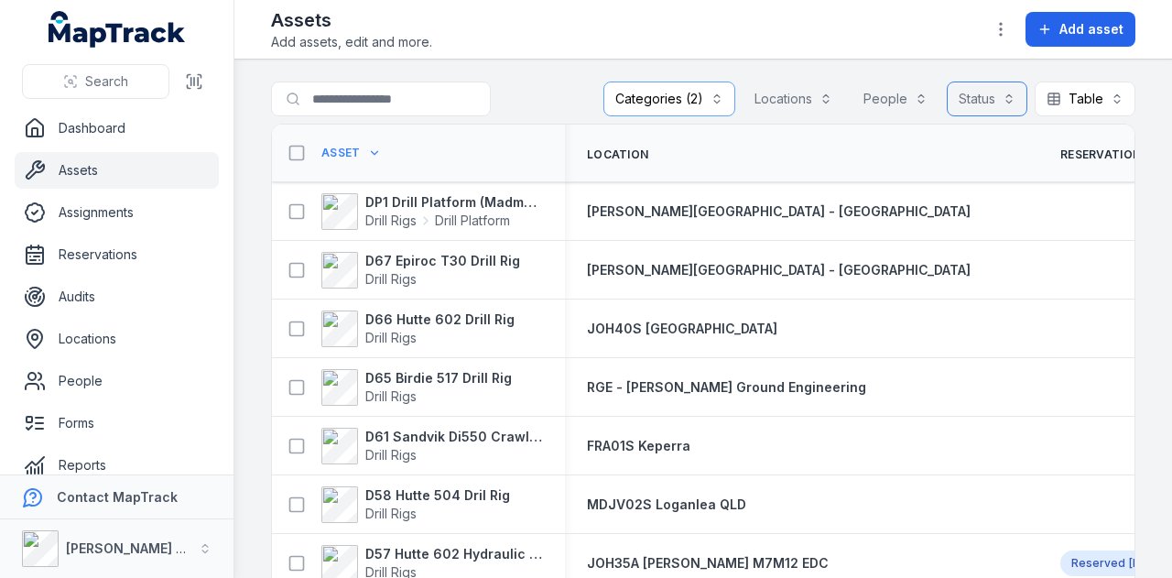
click at [666, 106] on button "Categories (2)" at bounding box center [669, 98] width 132 height 35
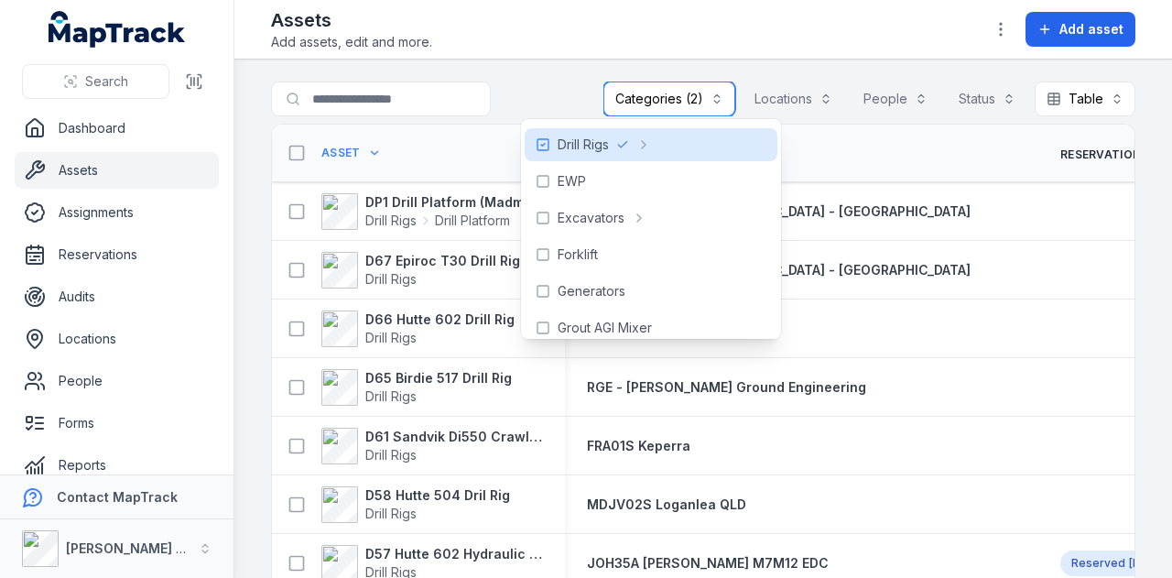
scroll to position [366, 0]
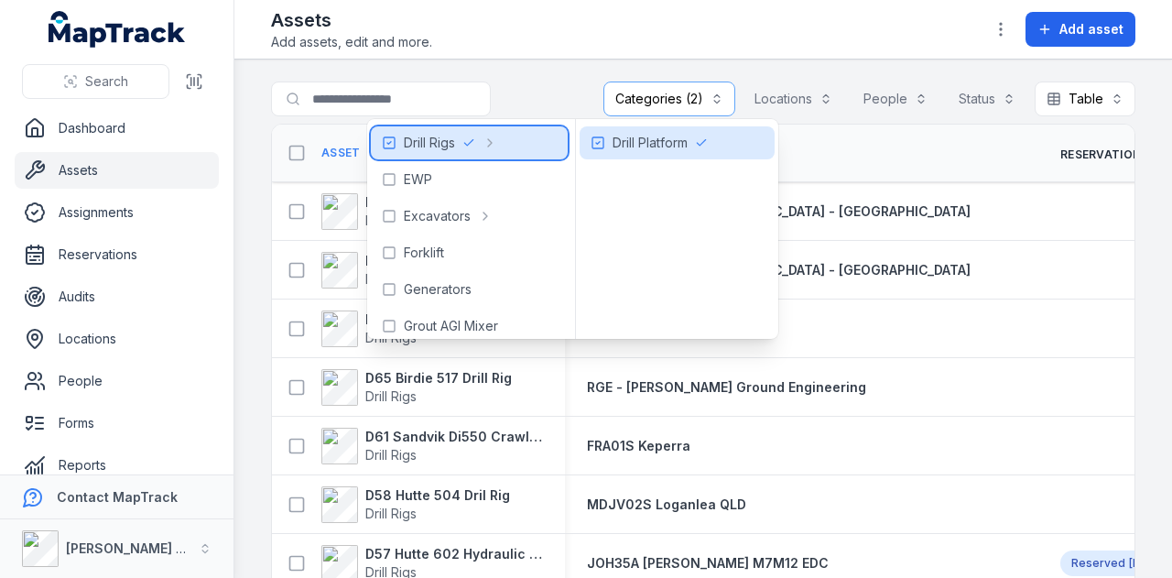
click at [432, 147] on span "Drill Rigs" at bounding box center [429, 143] width 51 height 18
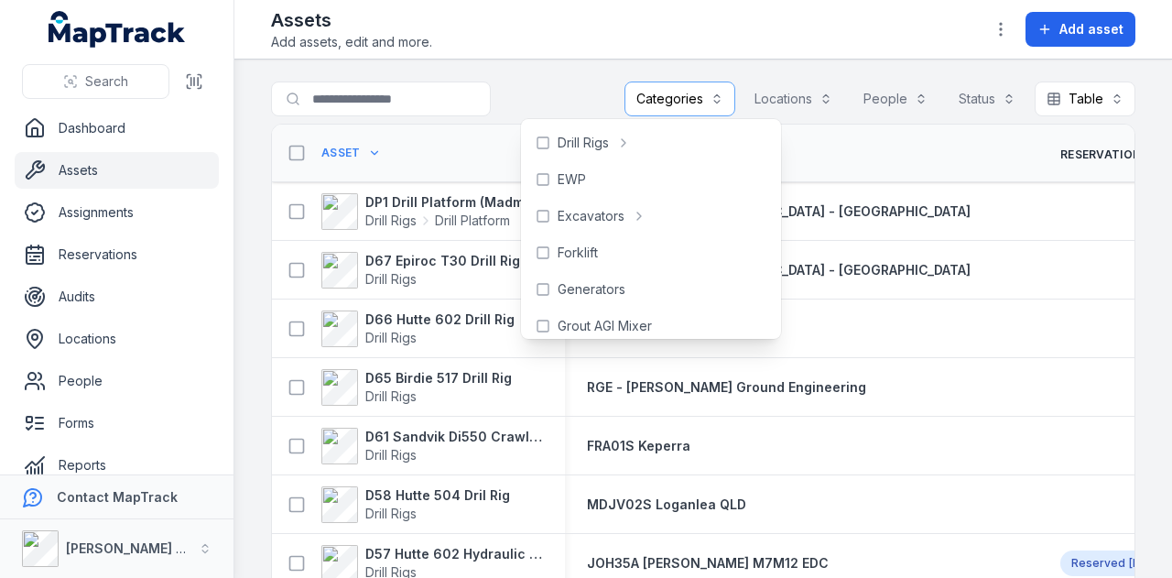
click at [577, 78] on main "Search for assets Categories Locations People Status Table ***** Asset Location…" at bounding box center [703, 319] width 938 height 518
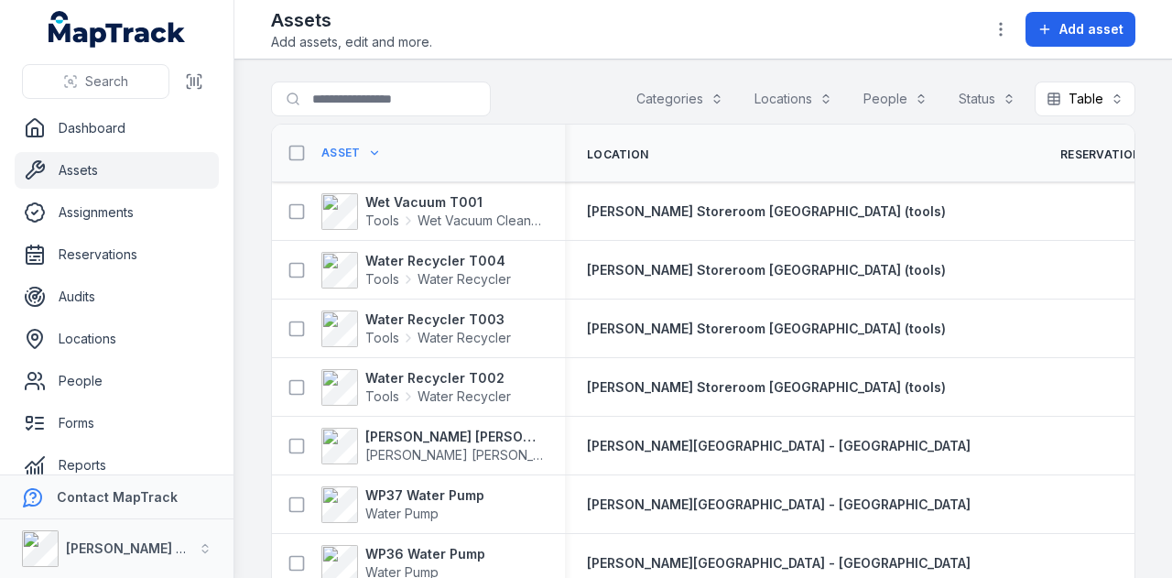
click at [166, 182] on link "Assets" at bounding box center [117, 170] width 204 height 37
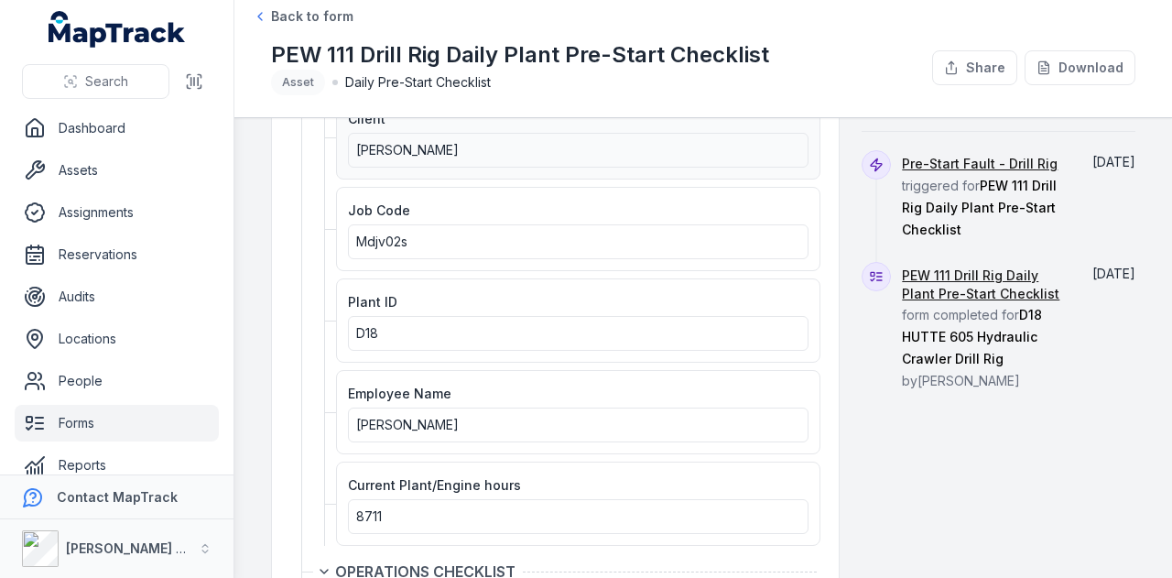
scroll to position [275, 0]
